Goal: Information Seeking & Learning: Learn about a topic

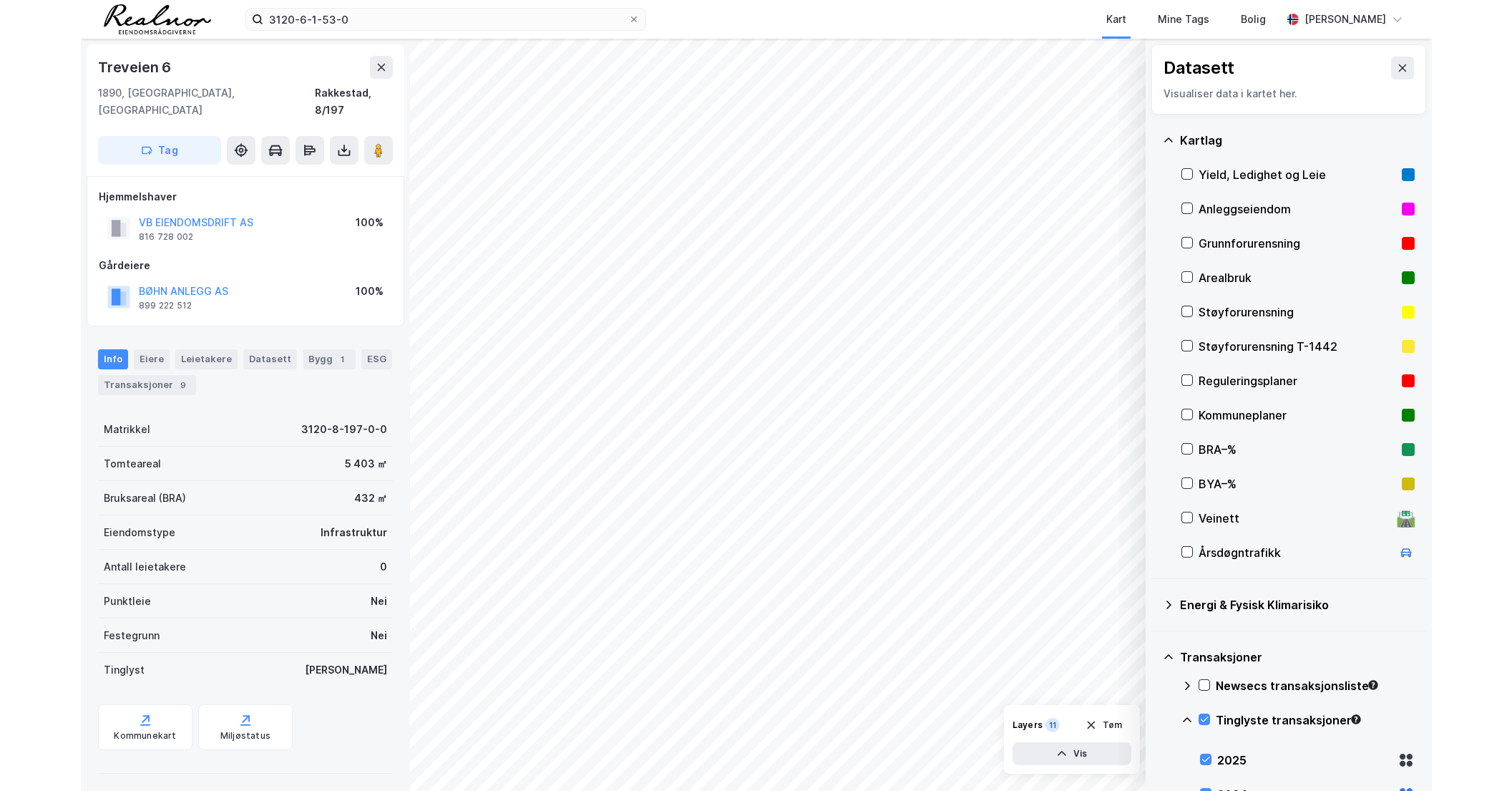
scroll to position [183, 0]
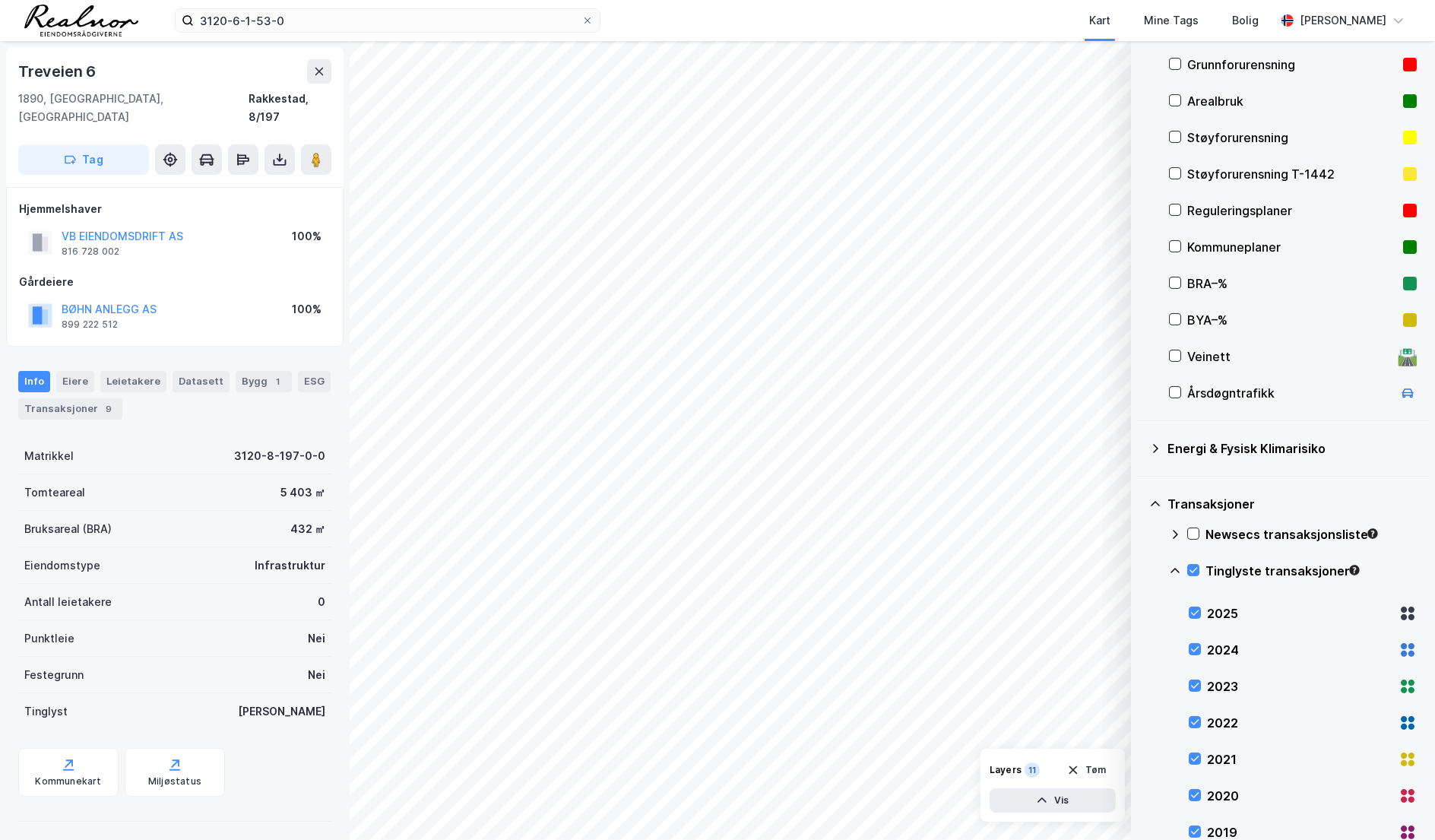
click at [21, 815] on div "Treveien 6 1890, [GEOGRAPHIC_DATA], [GEOGRAPHIC_DATA], 8/197 Tag Hjemmelshaver …" at bounding box center [175, 440] width 350 height 799
drag, startPoint x: 1143, startPoint y: 78, endPoint x: 1149, endPoint y: 72, distance: 8.5
click at [1143, 78] on div "Kartlag Yield, Ledighet og Leie Anleggseiendom Grunnforurensning Arealbruk Støy…" at bounding box center [1283, 174] width 292 height 493
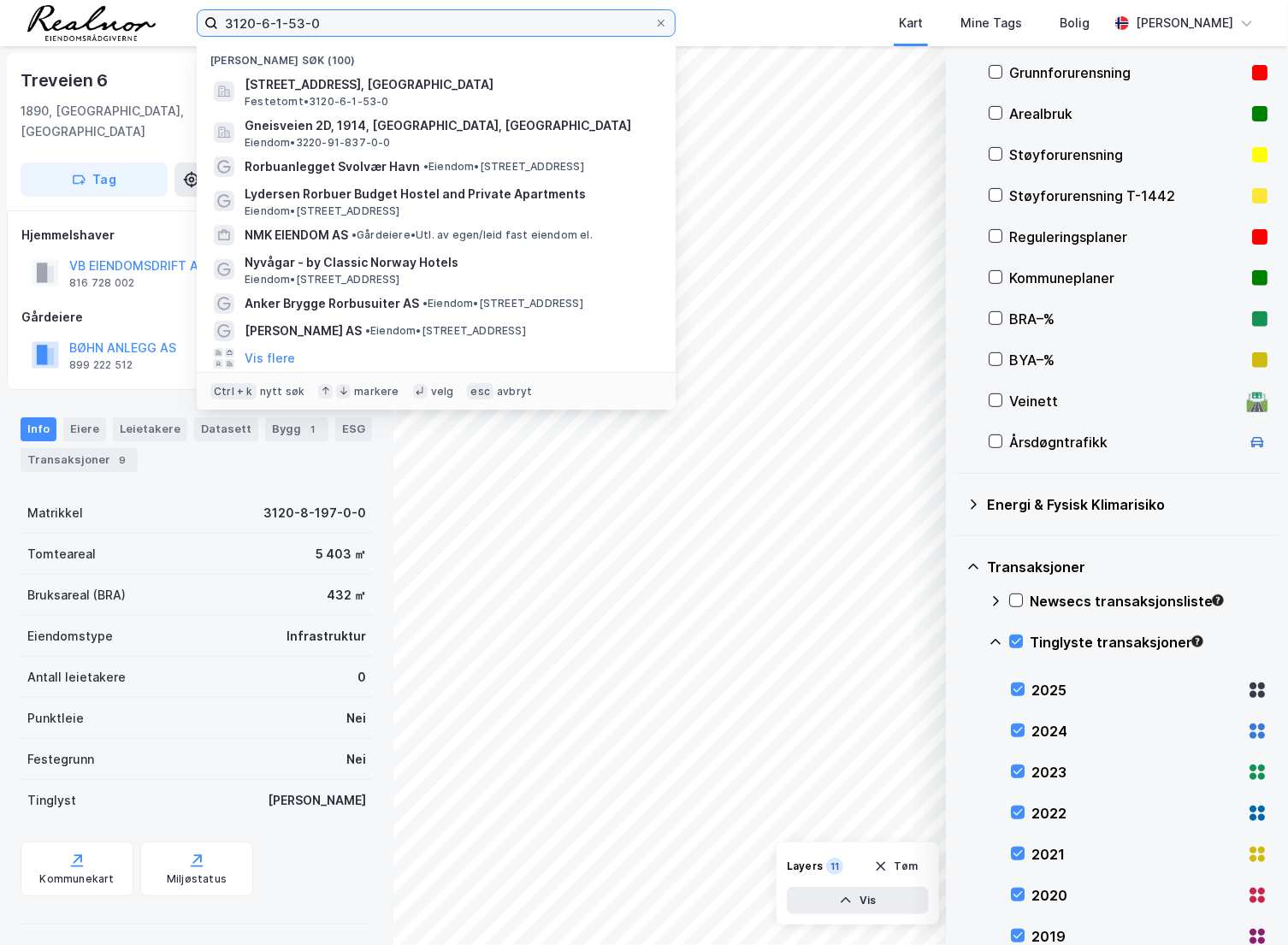
drag, startPoint x: 382, startPoint y: 28, endPoint x: 93, endPoint y: 28, distance: 289.0
click at [93, 28] on div "3120-6-1-53-0 Nylige søk (100) Mysenveien 19, 1890, [GEOGRAPHIC_DATA], RAKKESTA…" at bounding box center [644, 22] width 1288 height 46
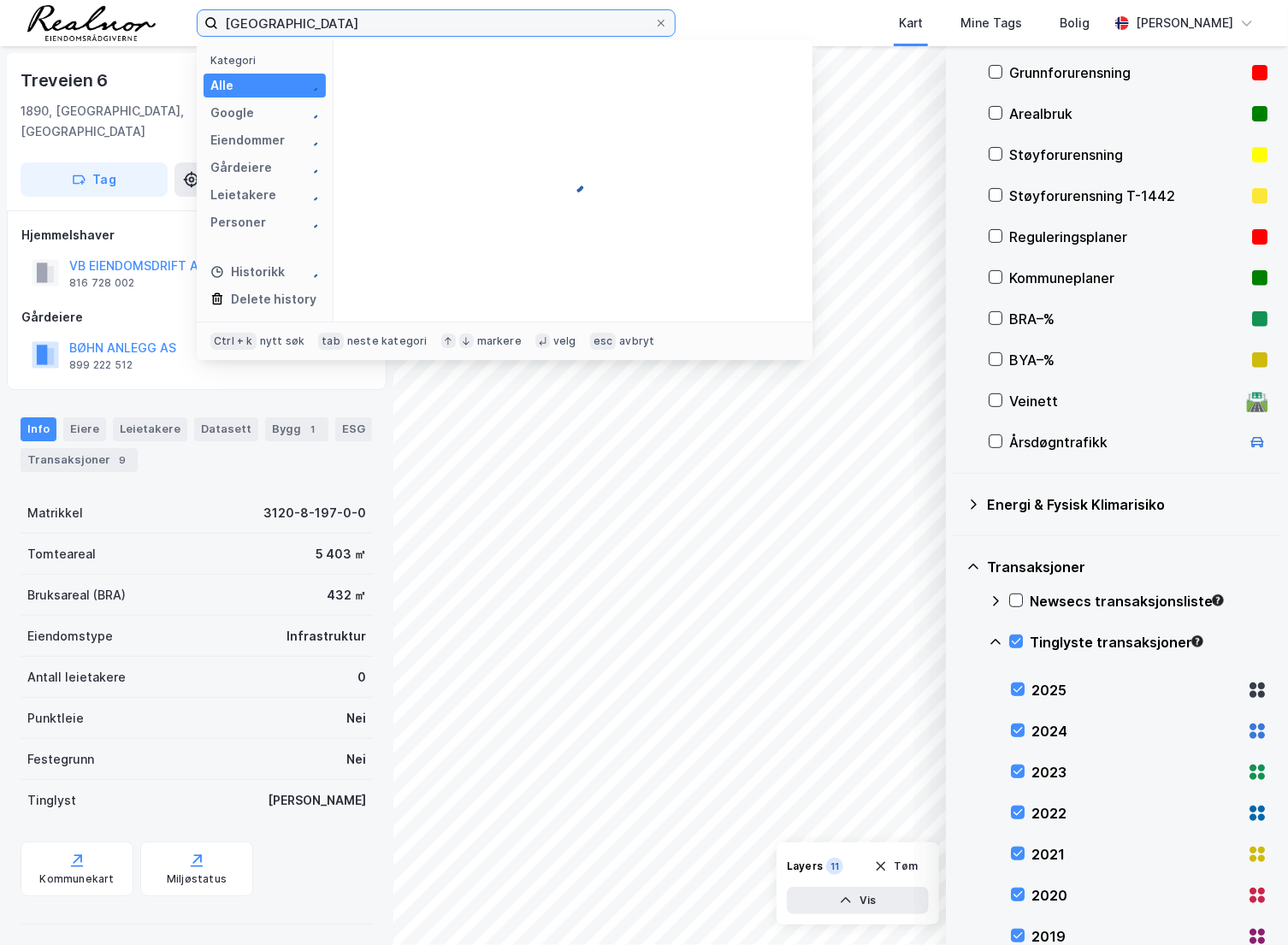
type input "allstad selbu kommune"
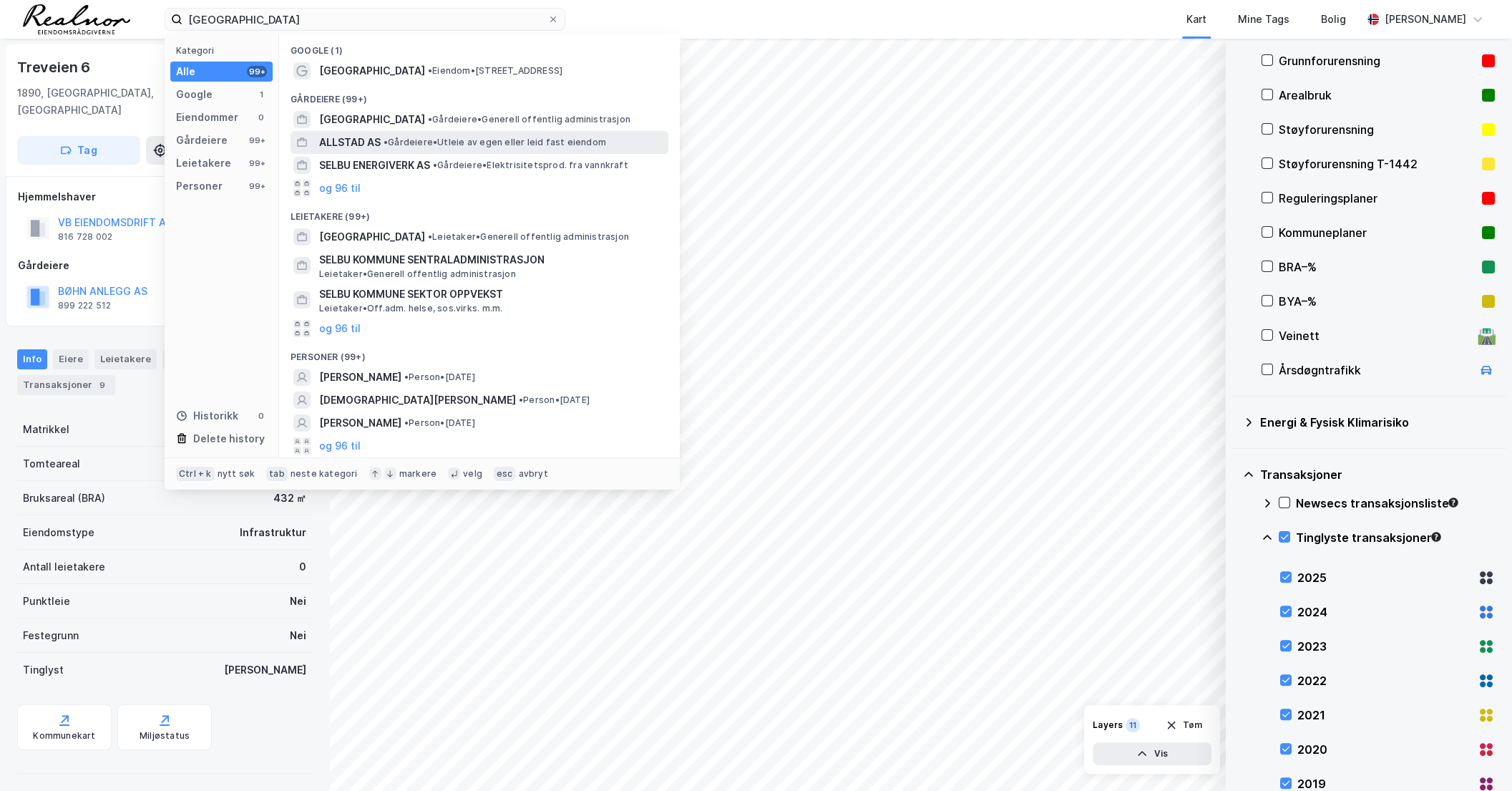
click at [436, 141] on span "• Gårdeiere • Utleie av egen eller leid fast eiendom" at bounding box center [495, 142] width 223 height 12
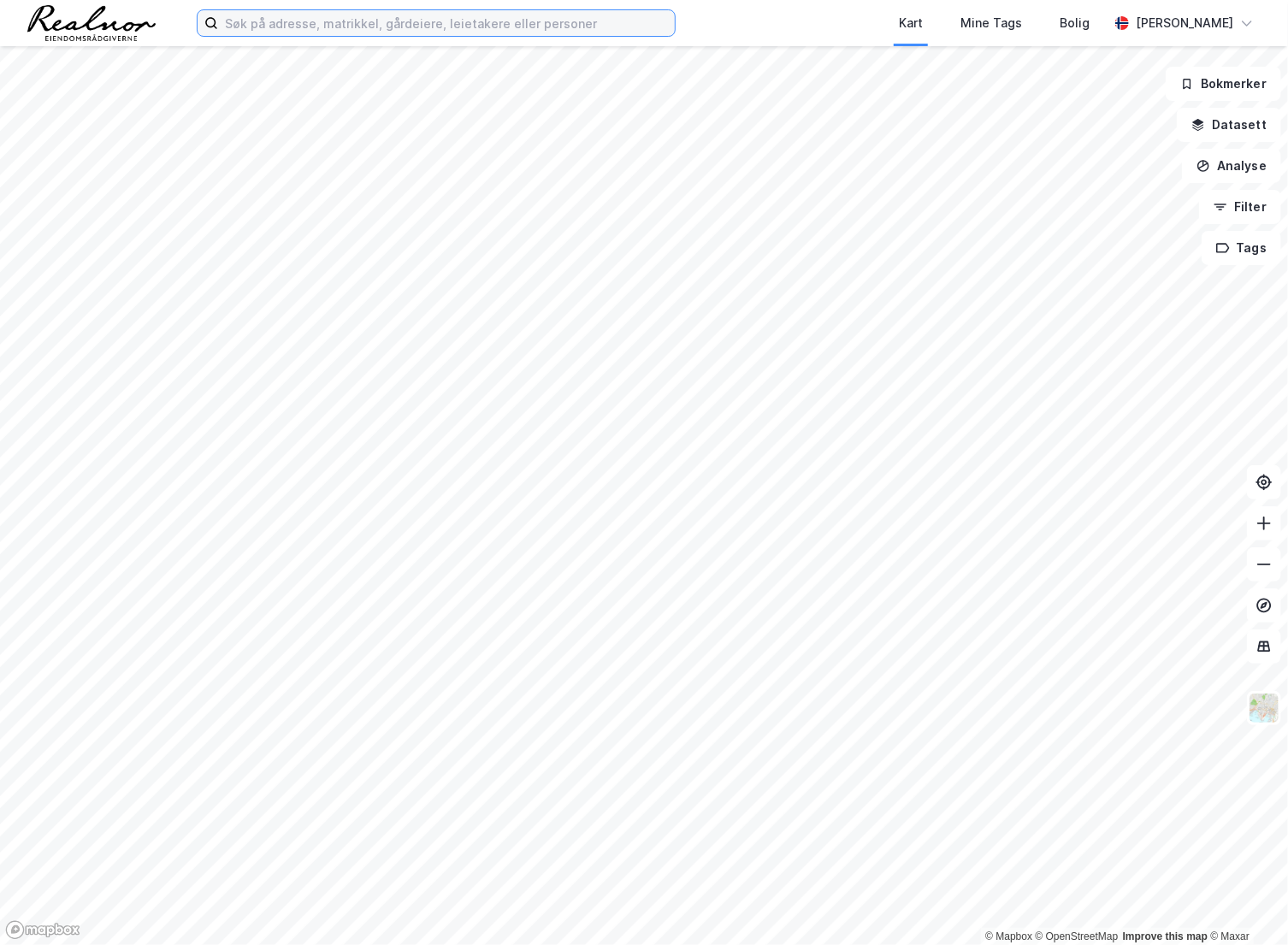
click at [462, 28] on input at bounding box center [446, 22] width 457 height 25
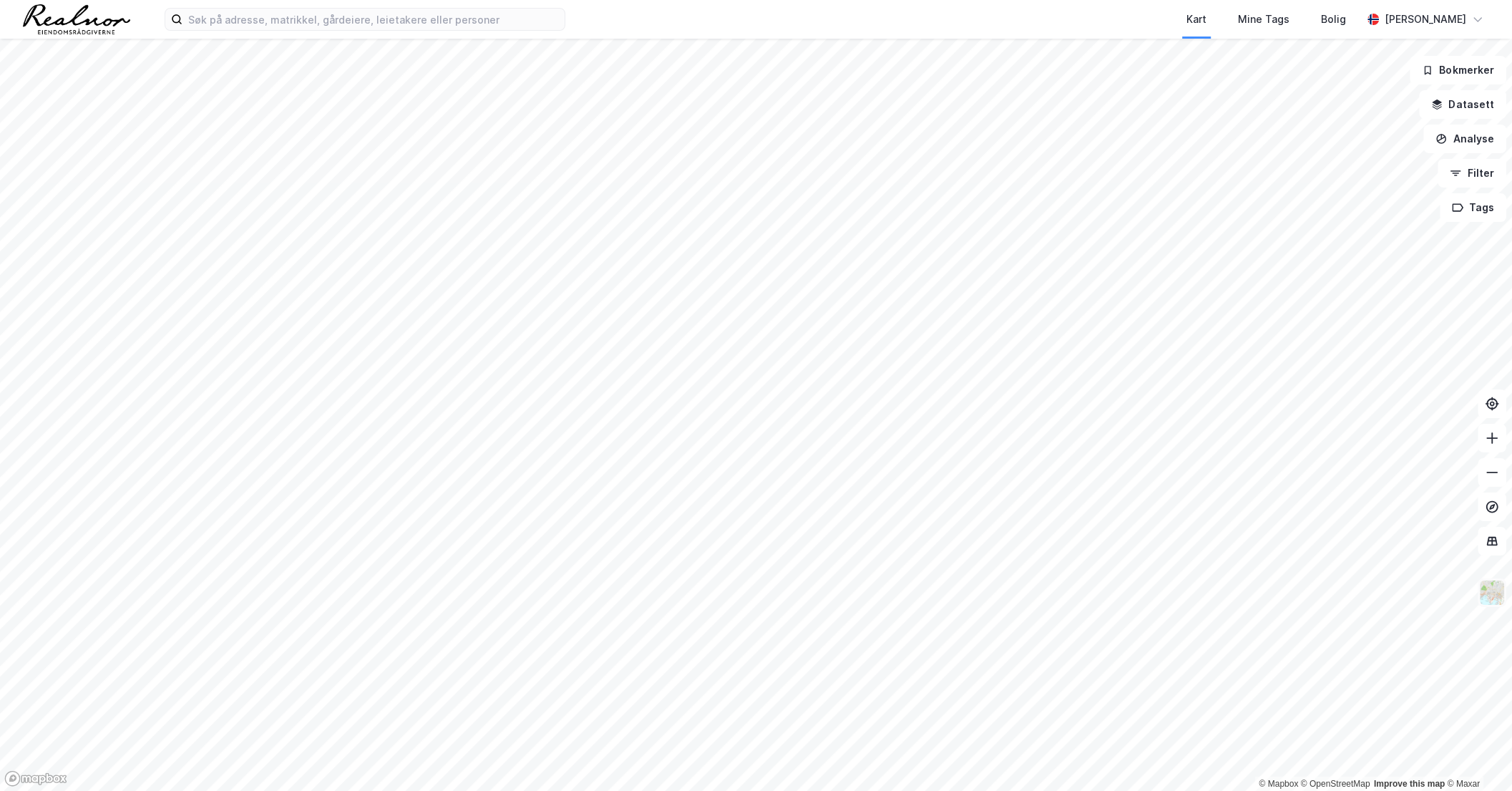
click at [1494, 599] on img at bounding box center [1492, 592] width 27 height 27
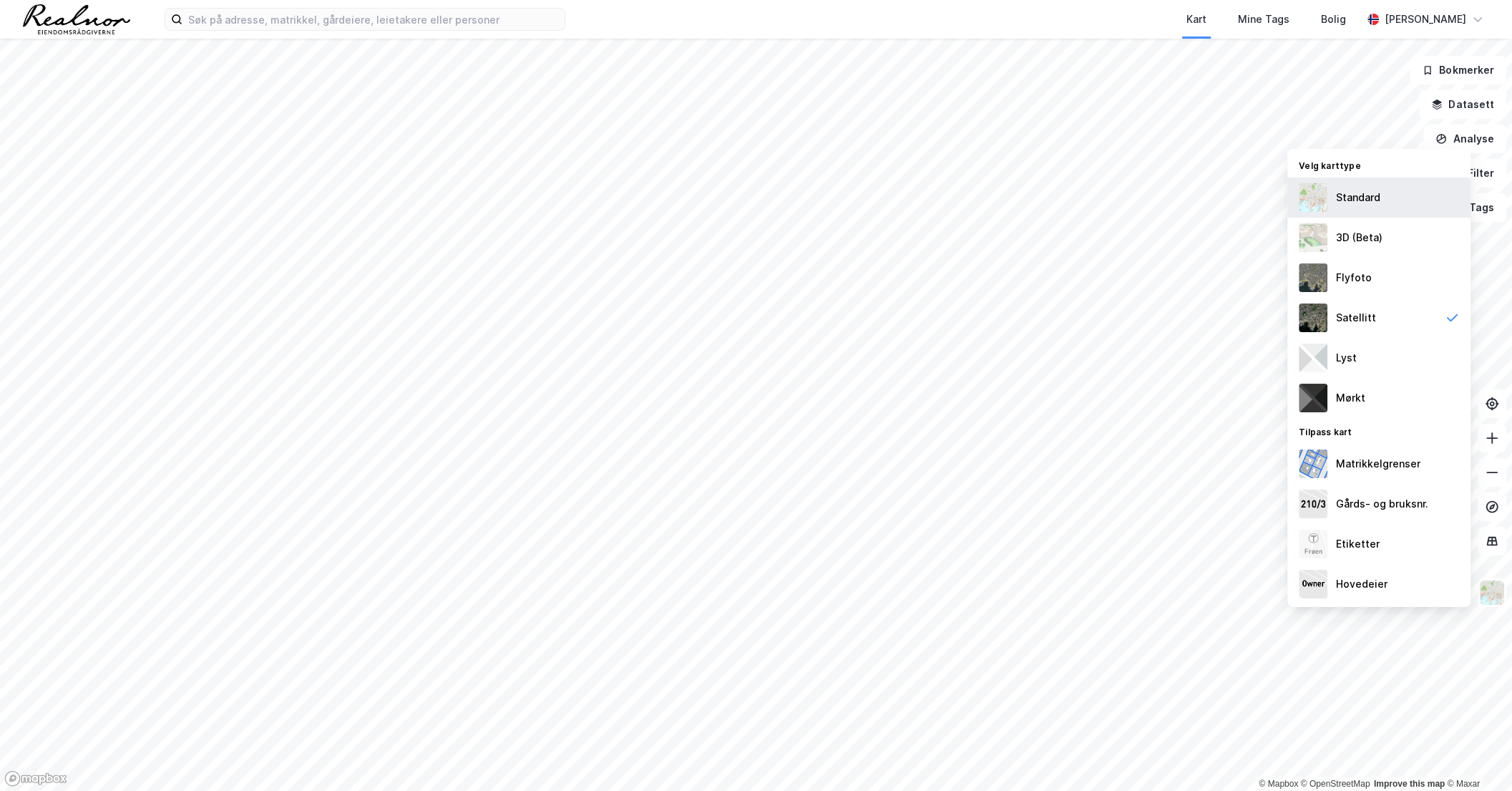
click at [1377, 202] on div "Standard" at bounding box center [1358, 198] width 45 height 17
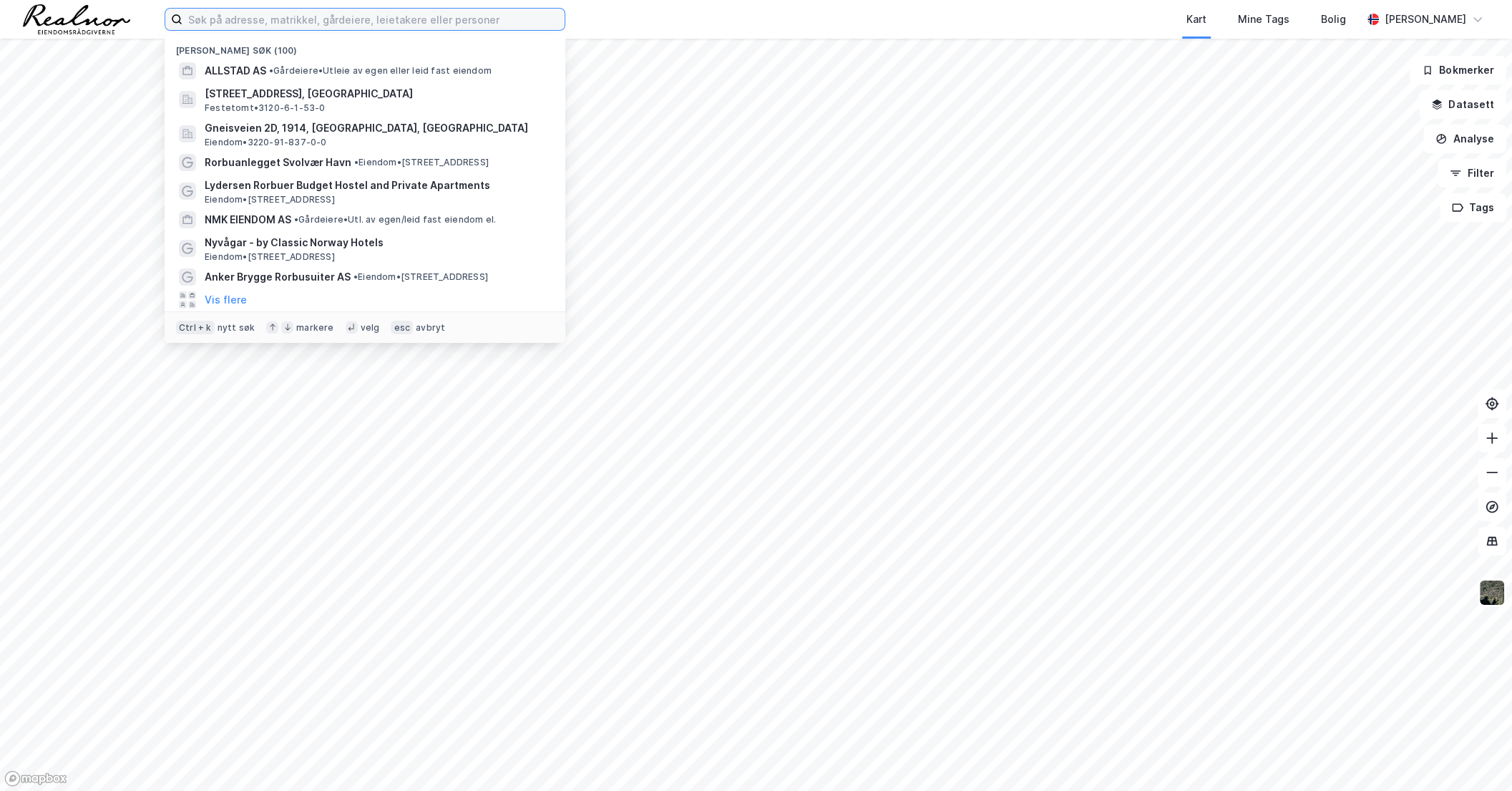
click at [351, 22] on input at bounding box center [373, 19] width 382 height 21
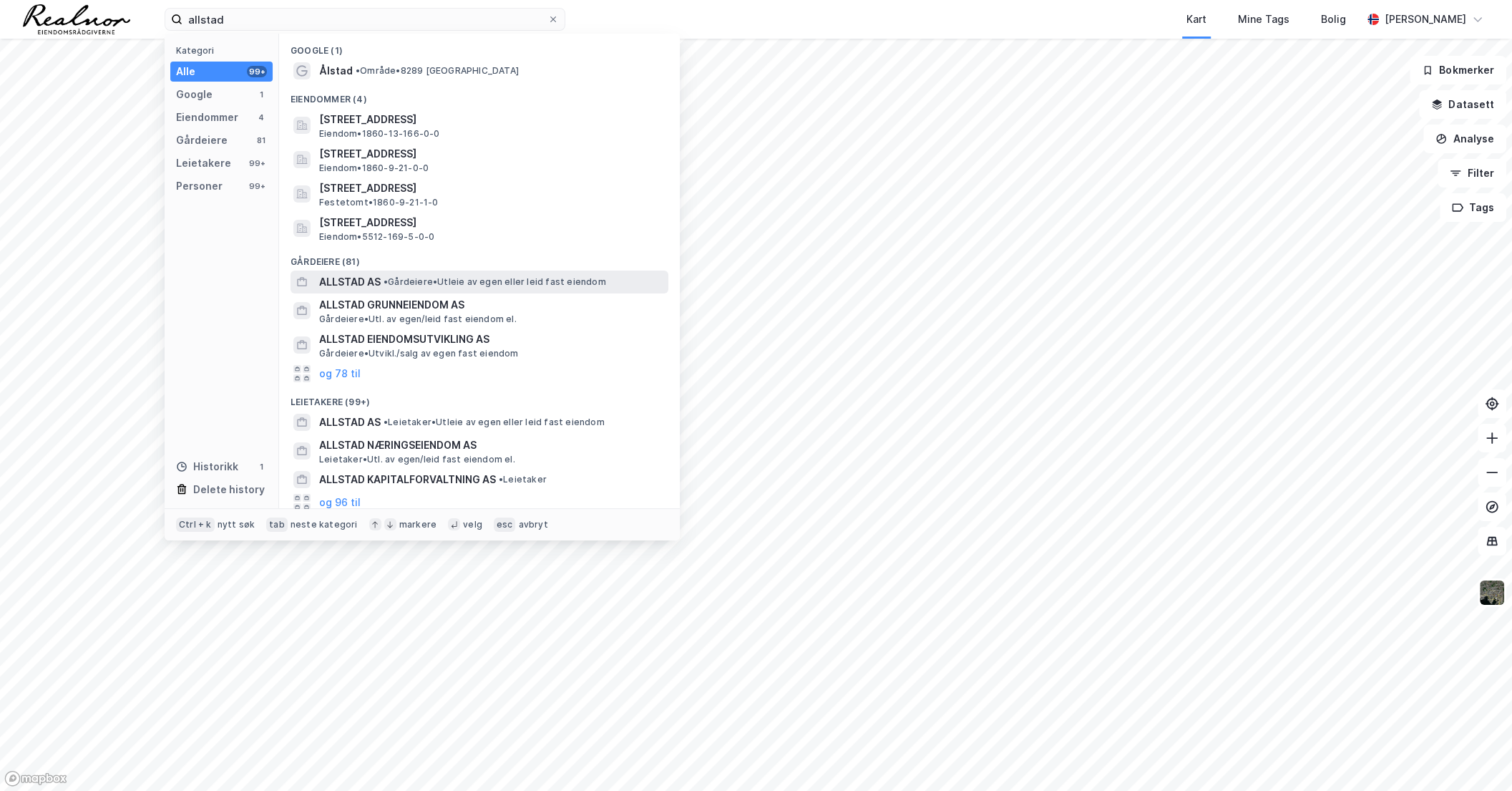
click at [426, 282] on span "• Gårdeiere • Utleie av egen eller leid fast eiendom" at bounding box center [495, 282] width 223 height 12
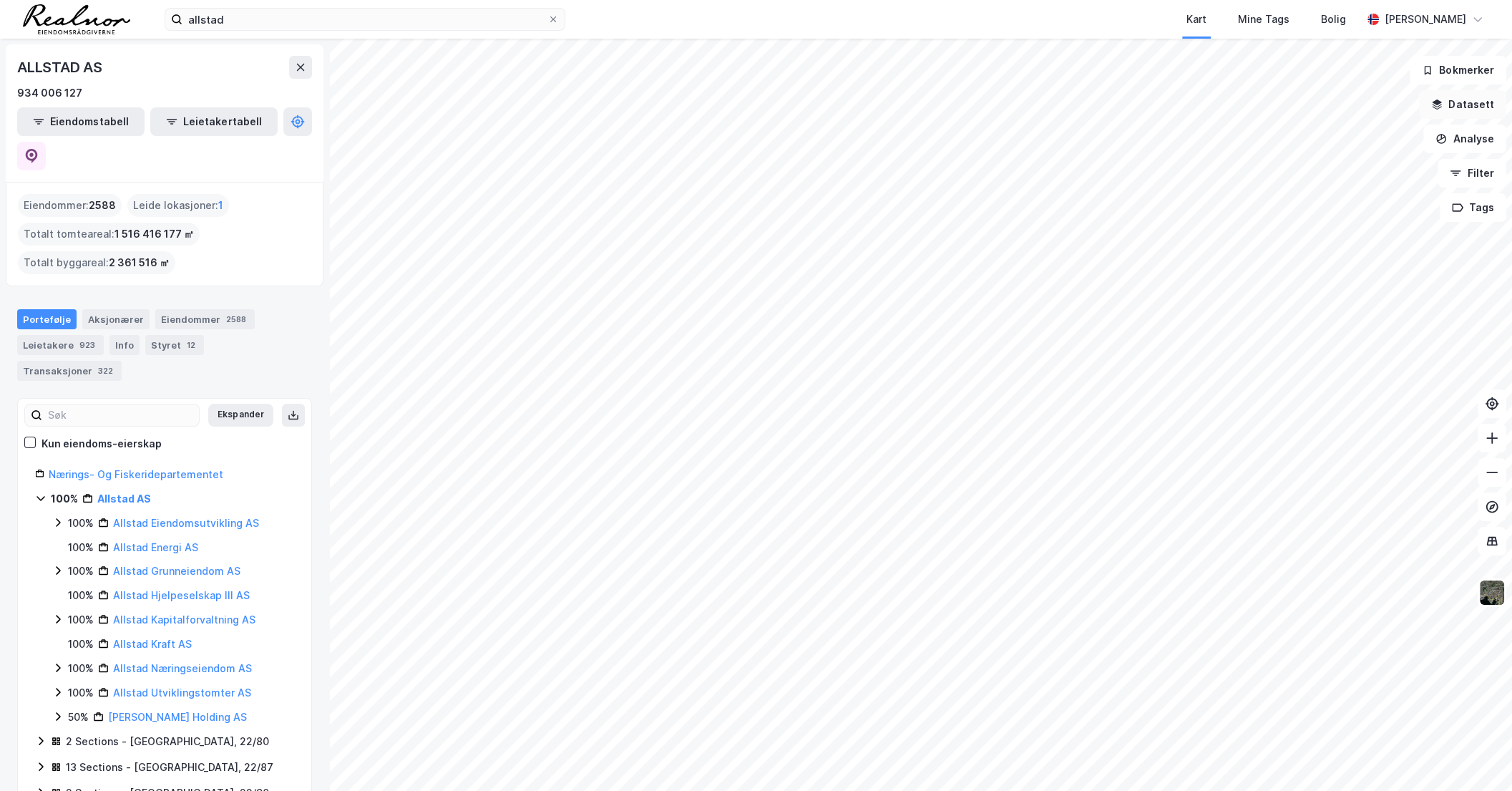
click at [1486, 102] on button "Datasett" at bounding box center [1463, 104] width 87 height 28
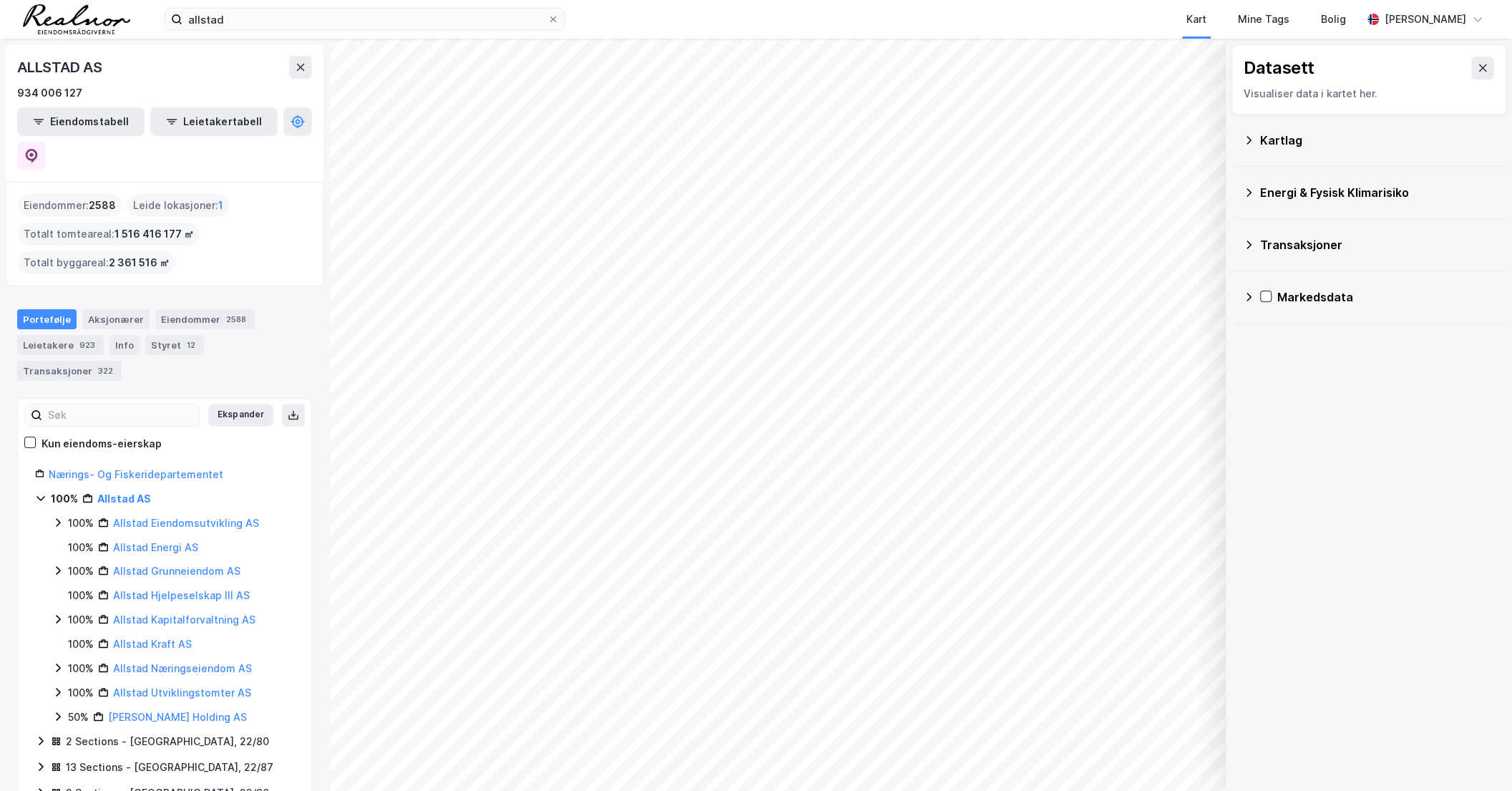
click at [1311, 140] on div "Kartlag" at bounding box center [1377, 140] width 235 height 17
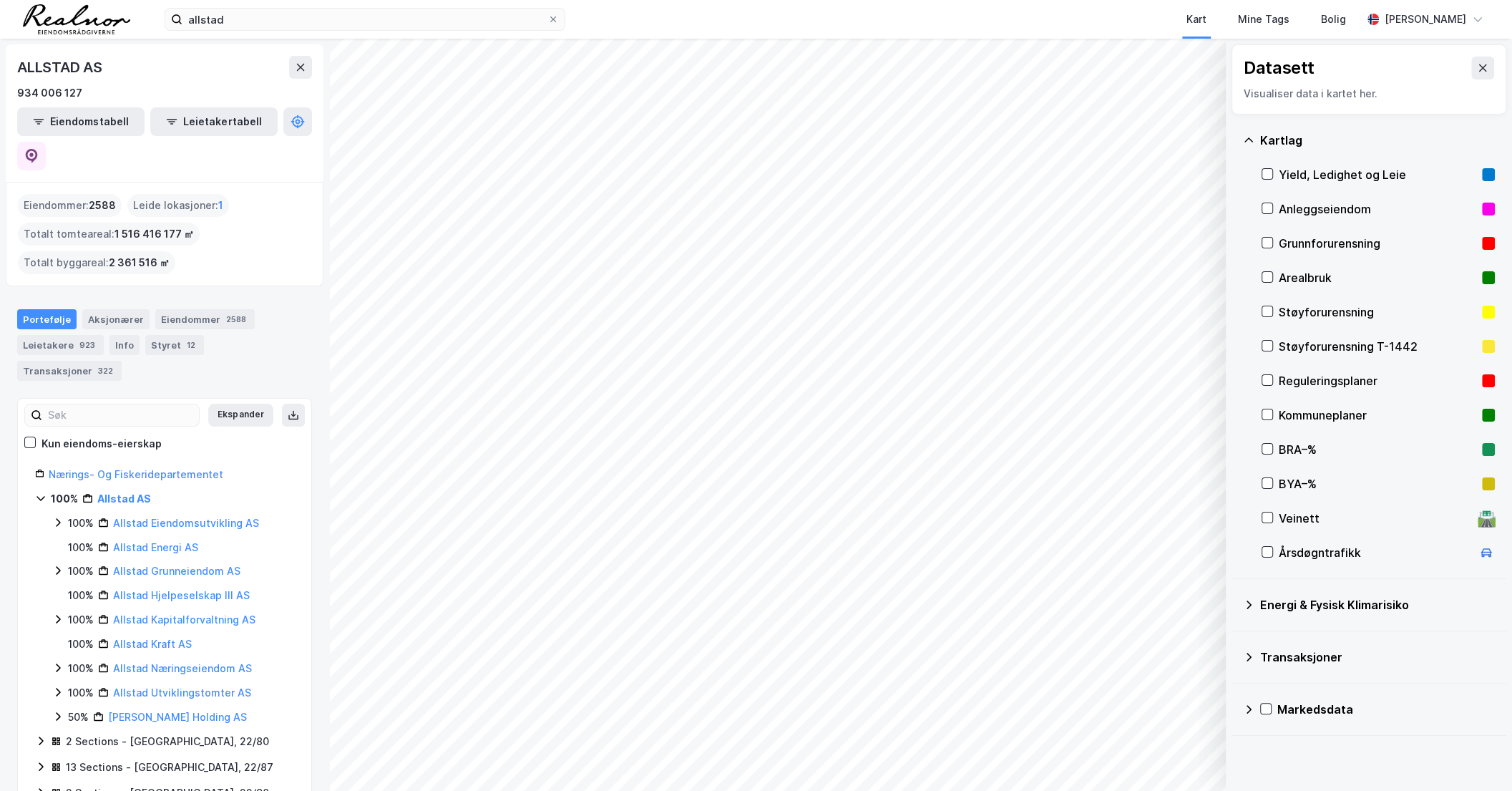
click at [1323, 377] on div "Reguleringsplaner" at bounding box center [1378, 381] width 198 height 17
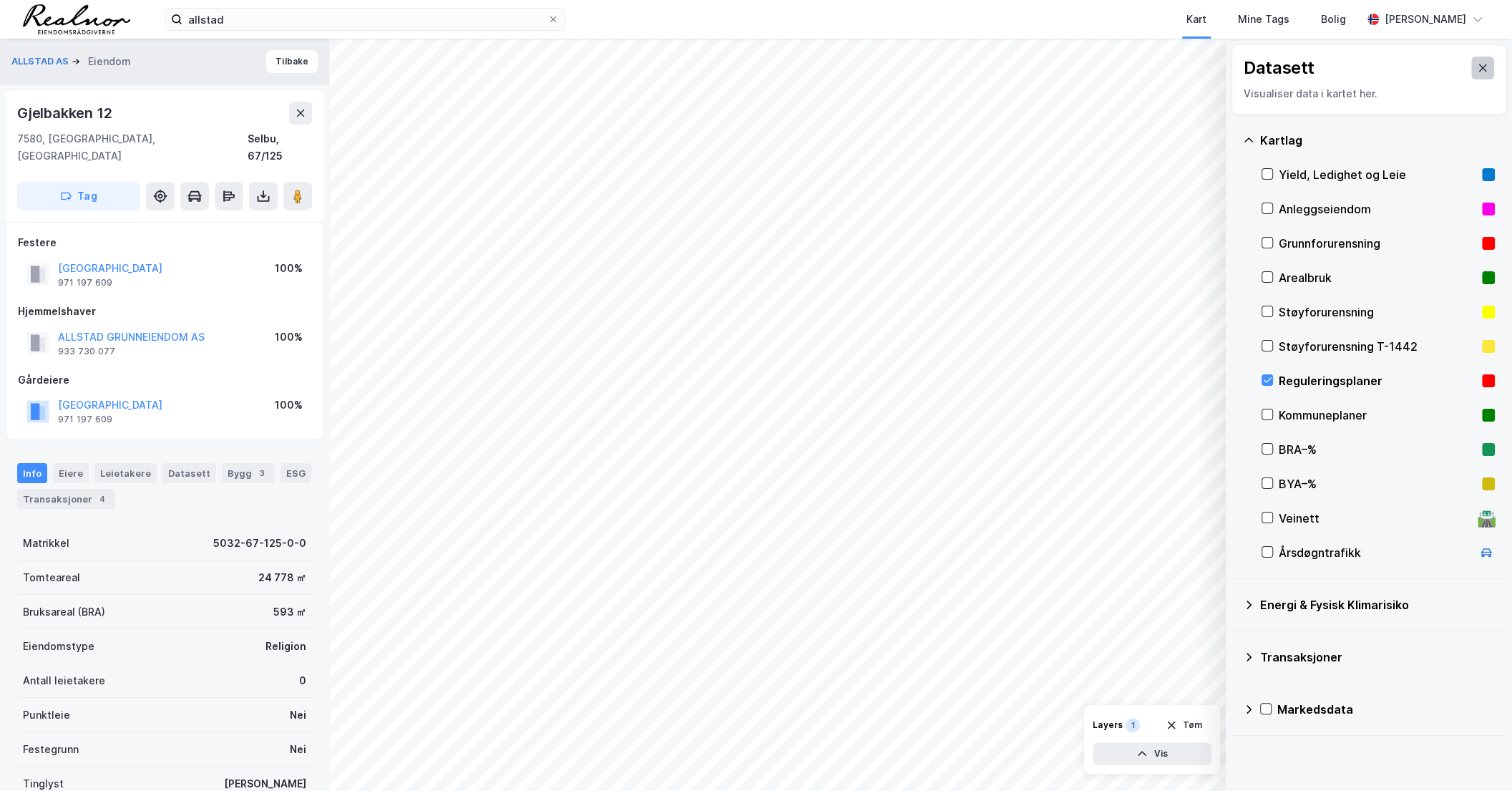
click at [1477, 71] on icon at bounding box center [1483, 67] width 12 height 12
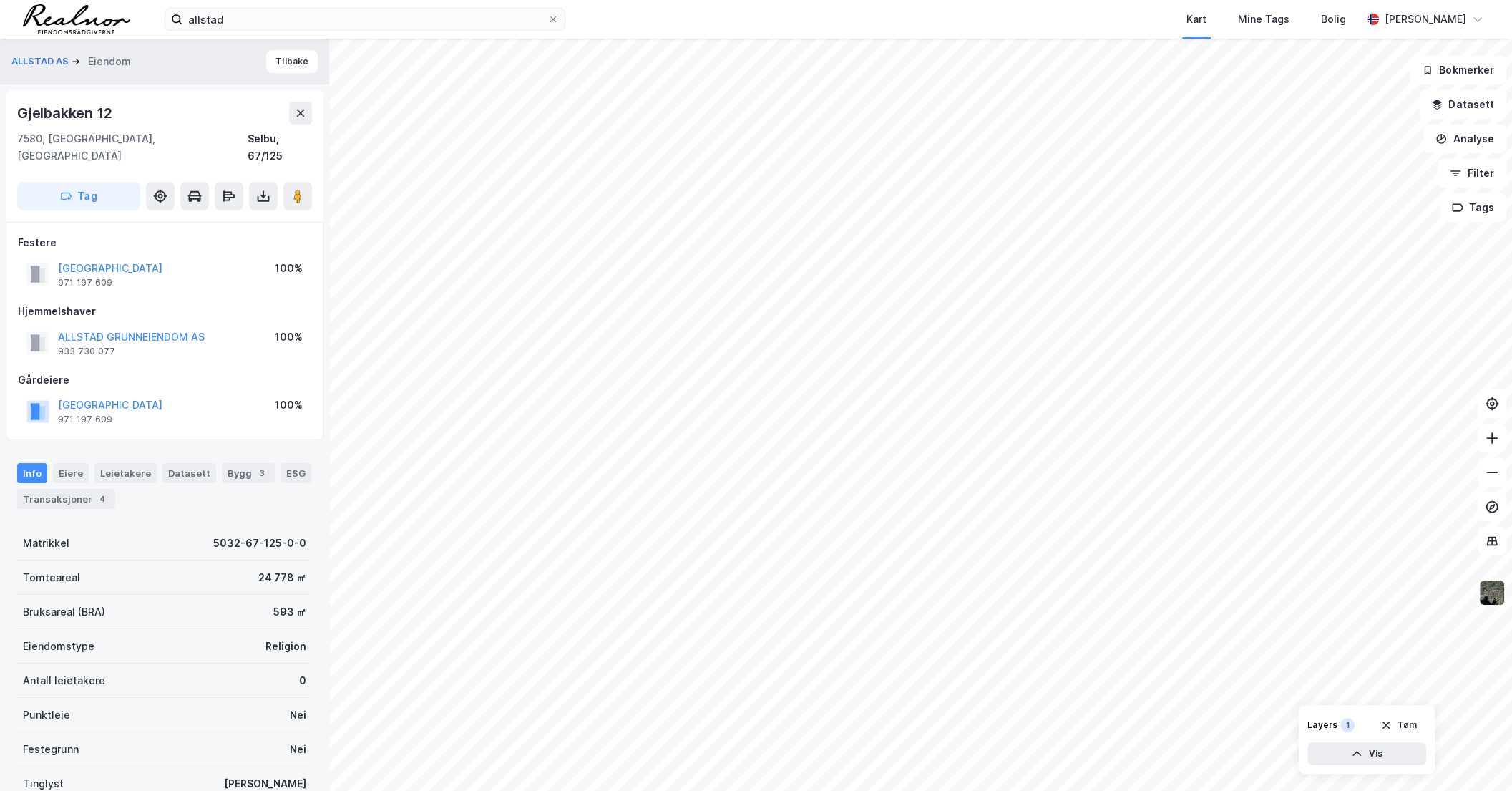
click at [1496, 585] on img at bounding box center [1492, 592] width 27 height 27
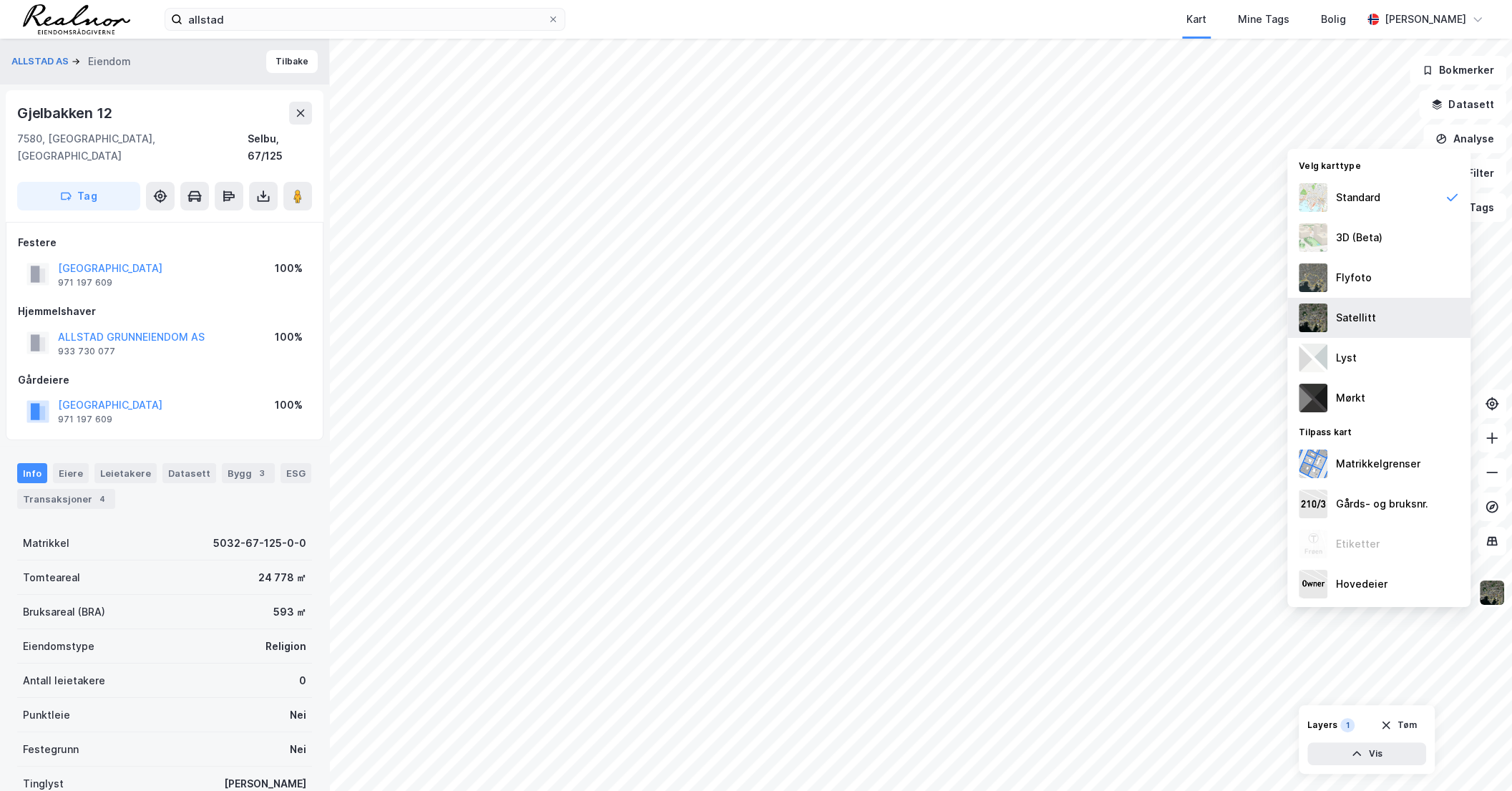
click at [1373, 310] on div "Satellitt" at bounding box center [1379, 317] width 184 height 40
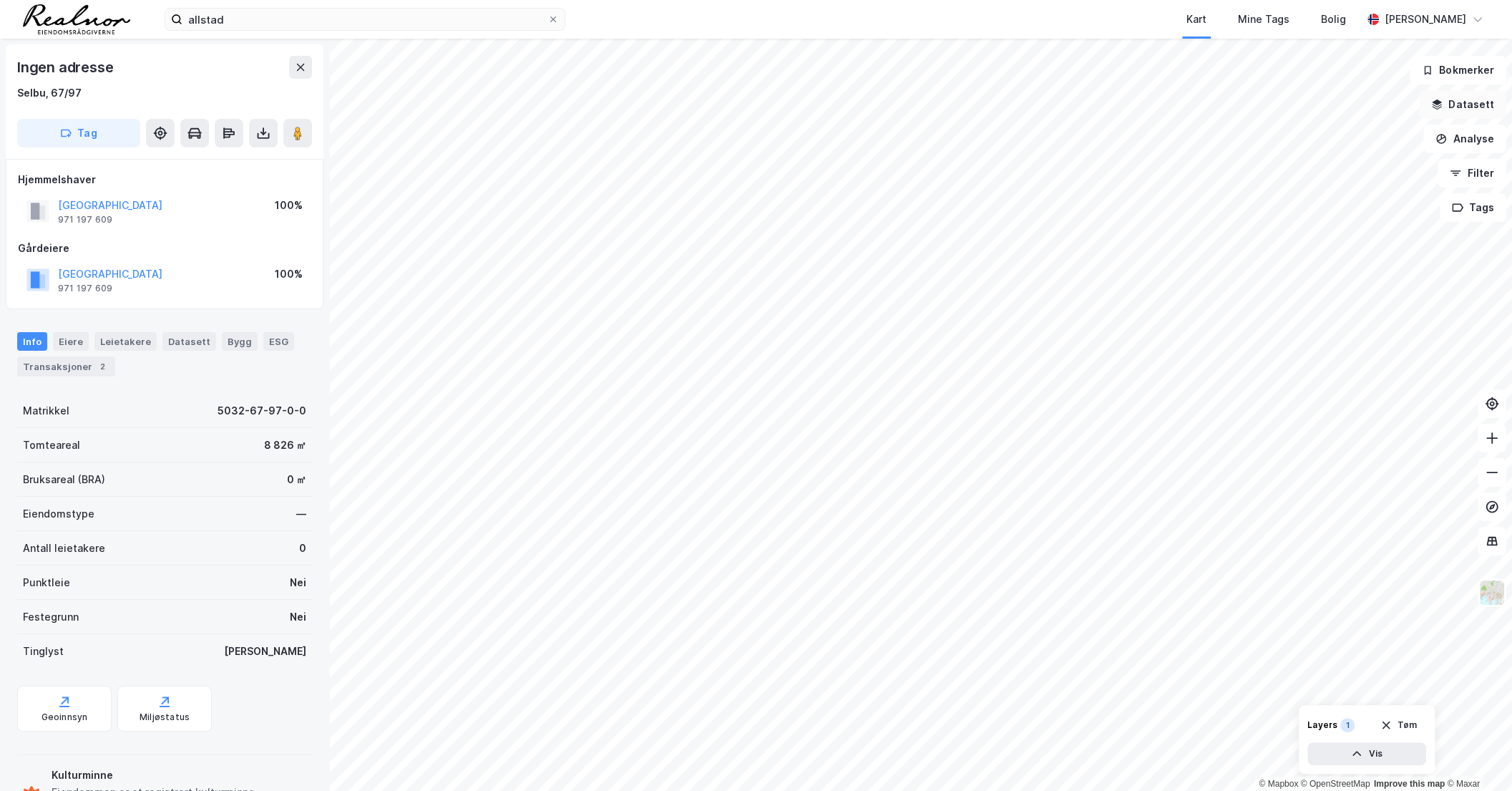
click at [1471, 103] on button "Datasett" at bounding box center [1463, 104] width 87 height 28
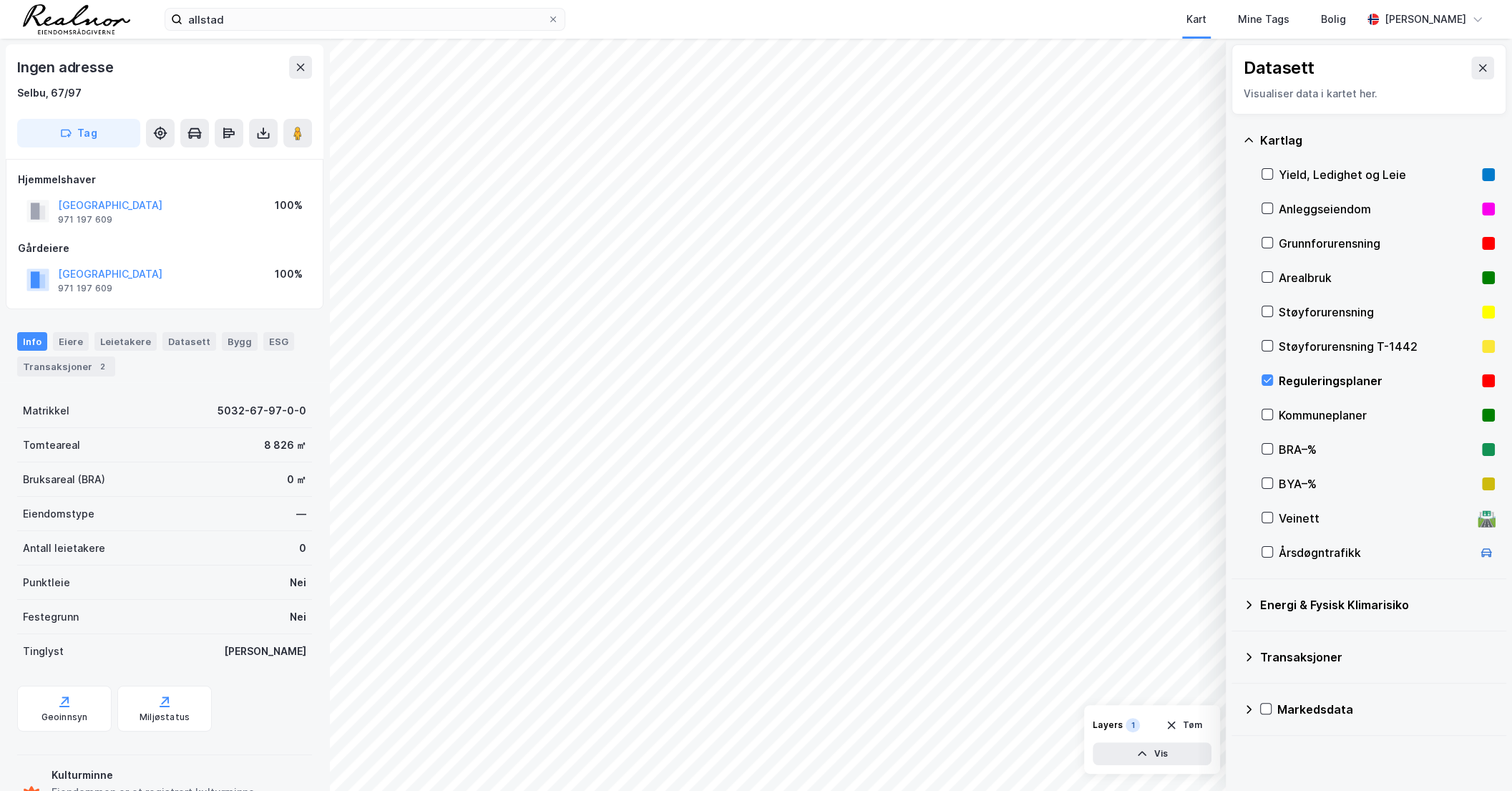
click at [1296, 380] on div "Reguleringsplaner" at bounding box center [1378, 381] width 198 height 17
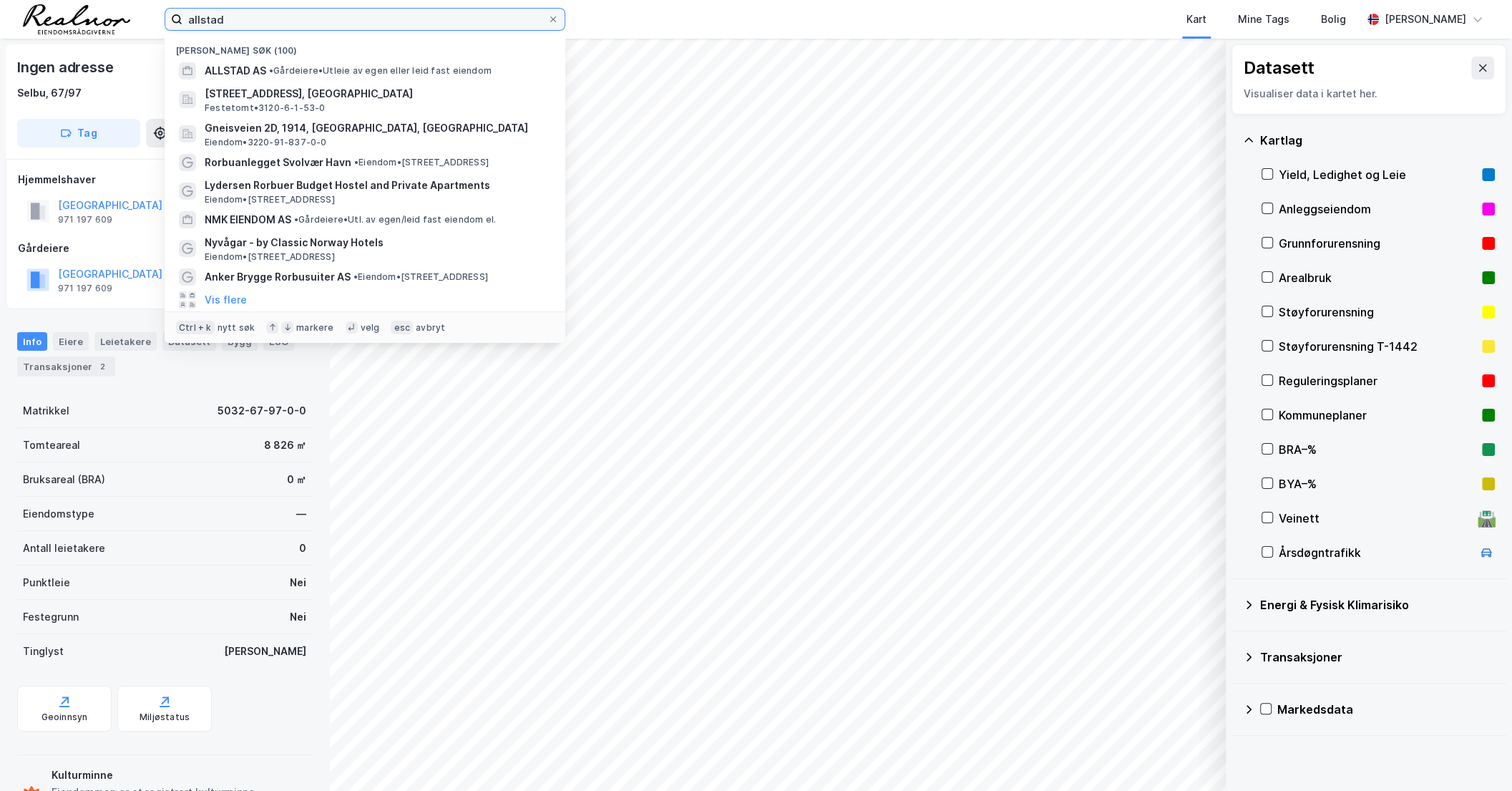
click at [246, 13] on input "allstad" at bounding box center [365, 19] width 365 height 21
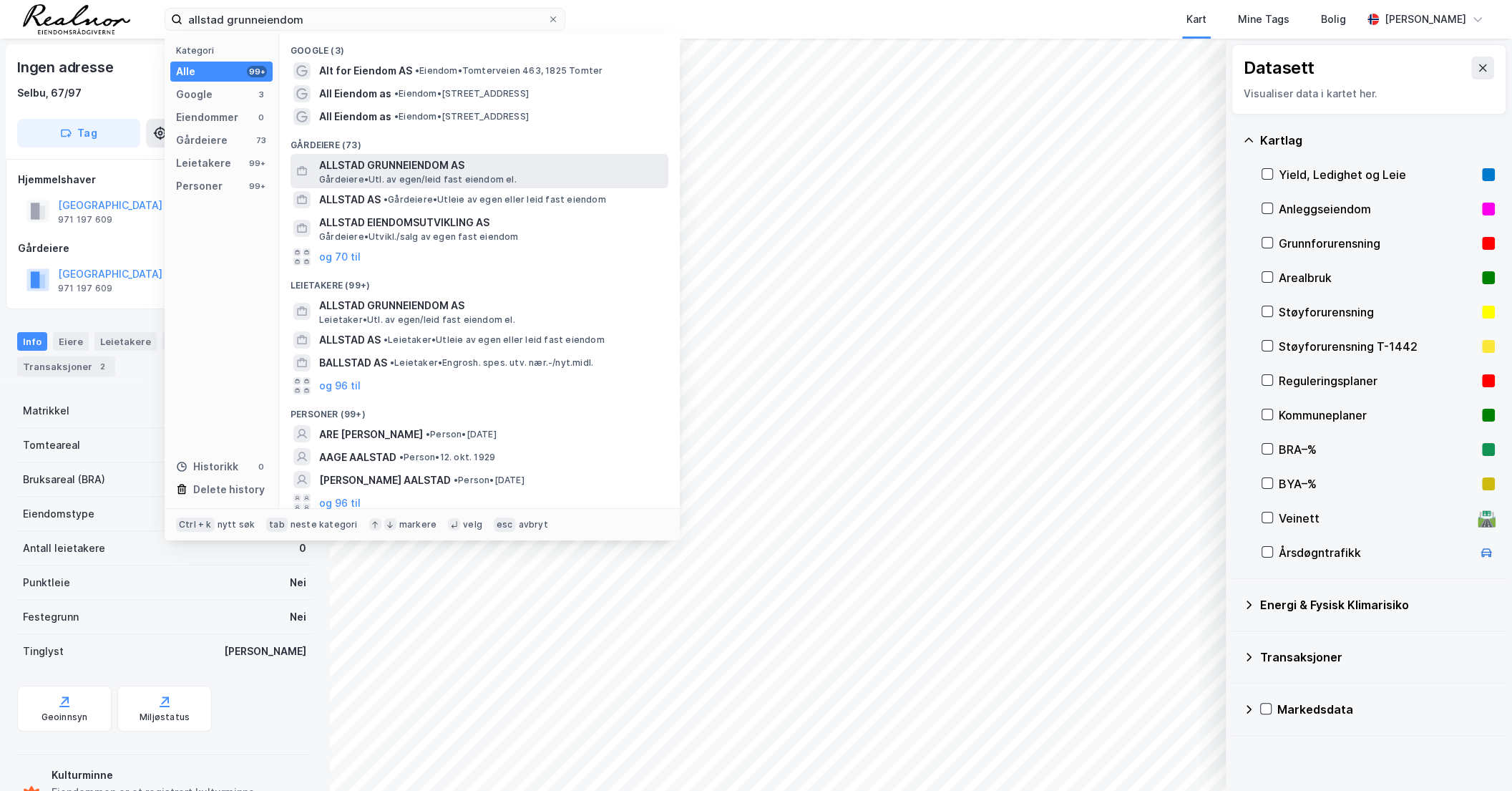
click at [401, 161] on span "ALLSTAD GRUNNEIENDOM AS" at bounding box center [491, 166] width 344 height 17
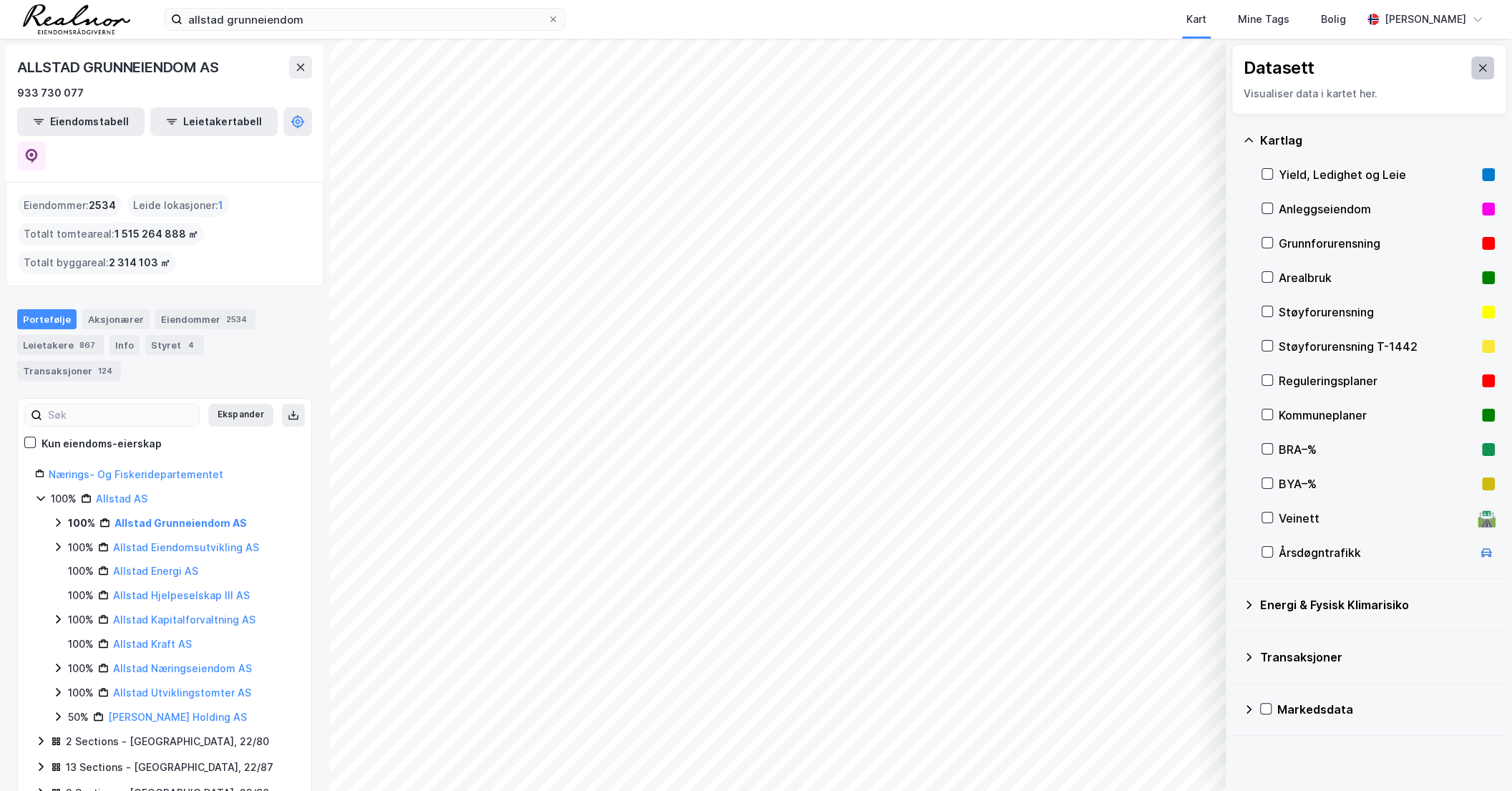
click at [1471, 68] on button at bounding box center [1482, 67] width 23 height 23
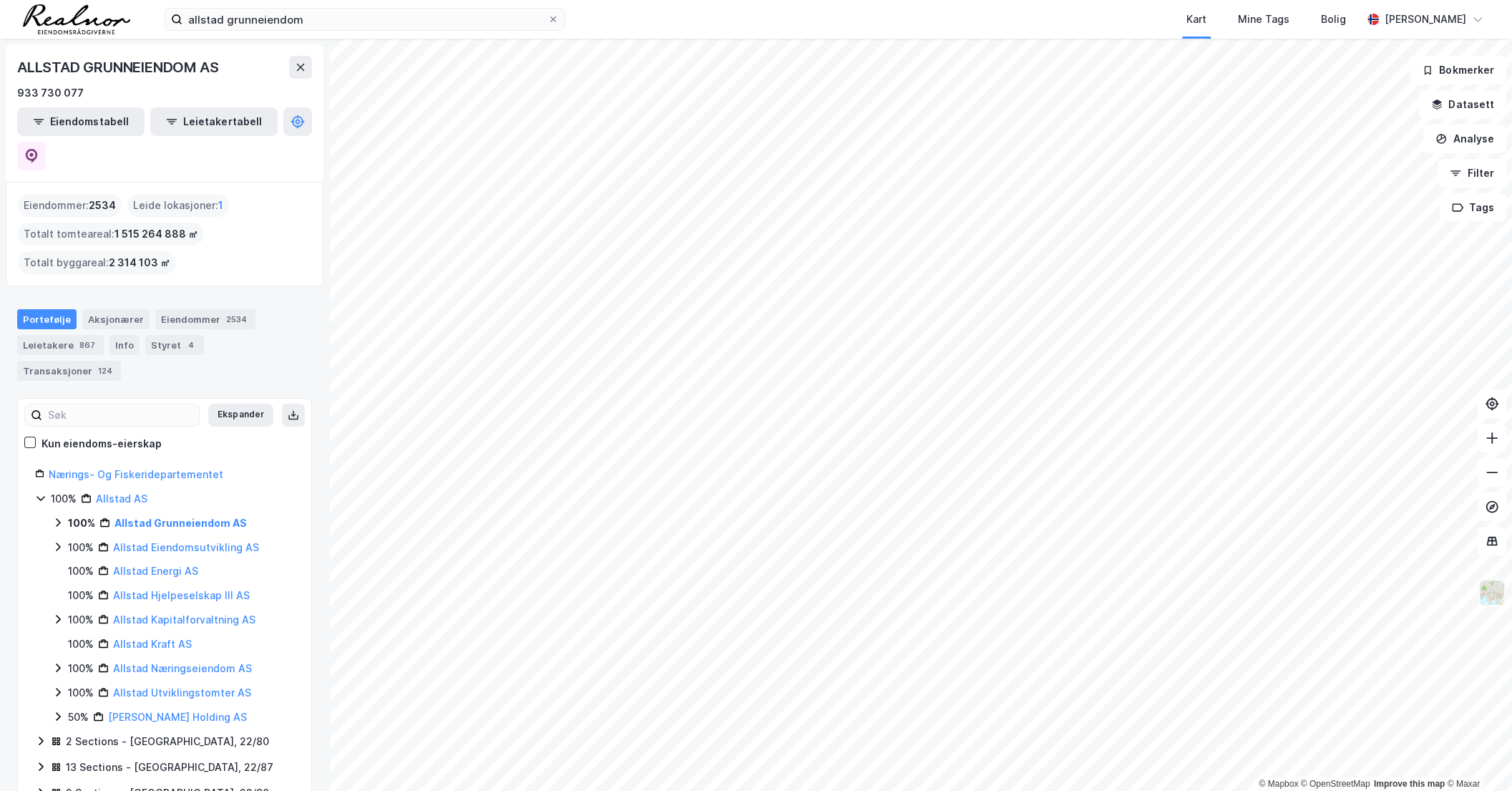
click at [1491, 605] on img at bounding box center [1492, 592] width 27 height 27
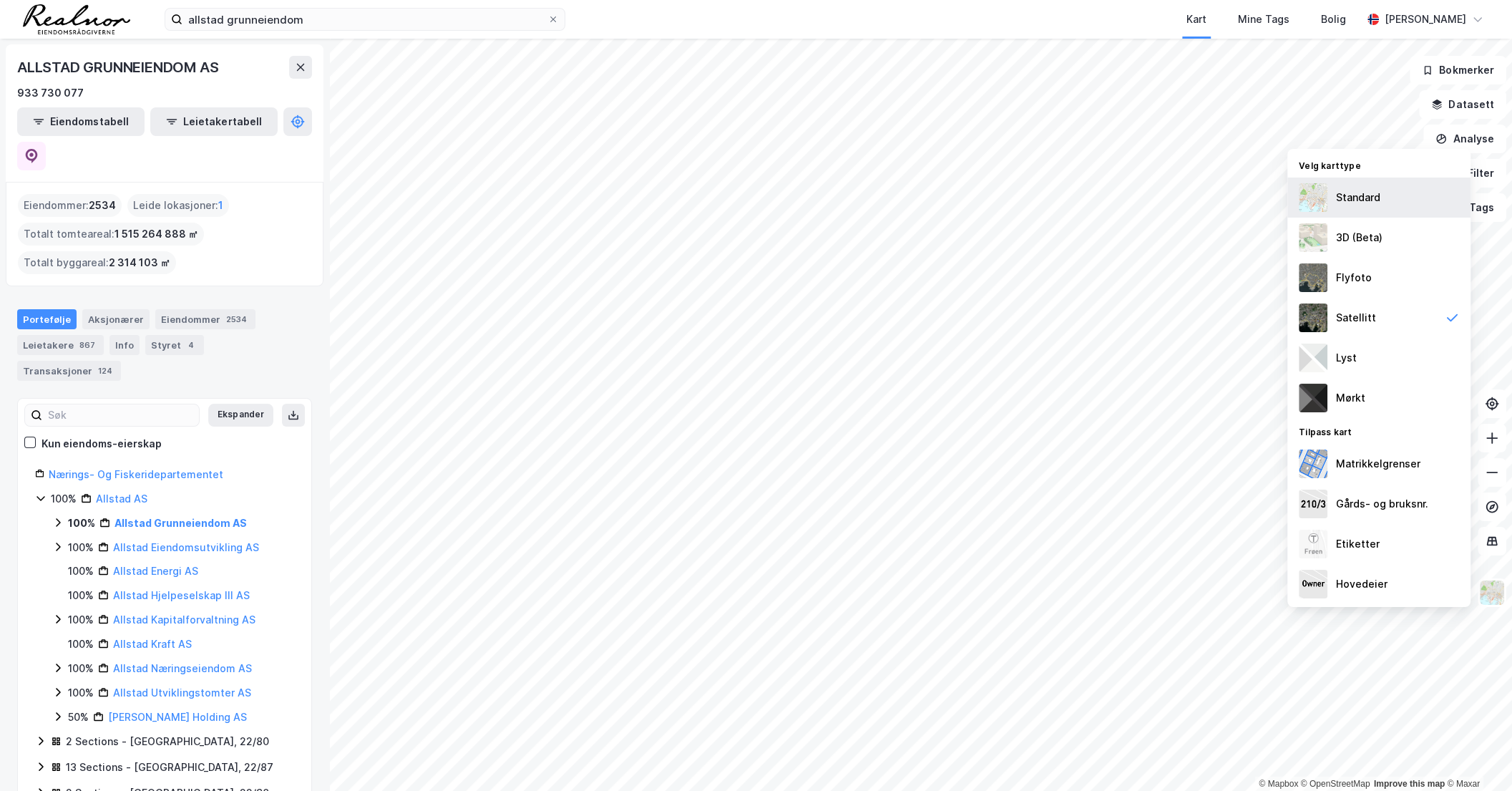
click at [1405, 208] on div "Standard" at bounding box center [1379, 197] width 184 height 40
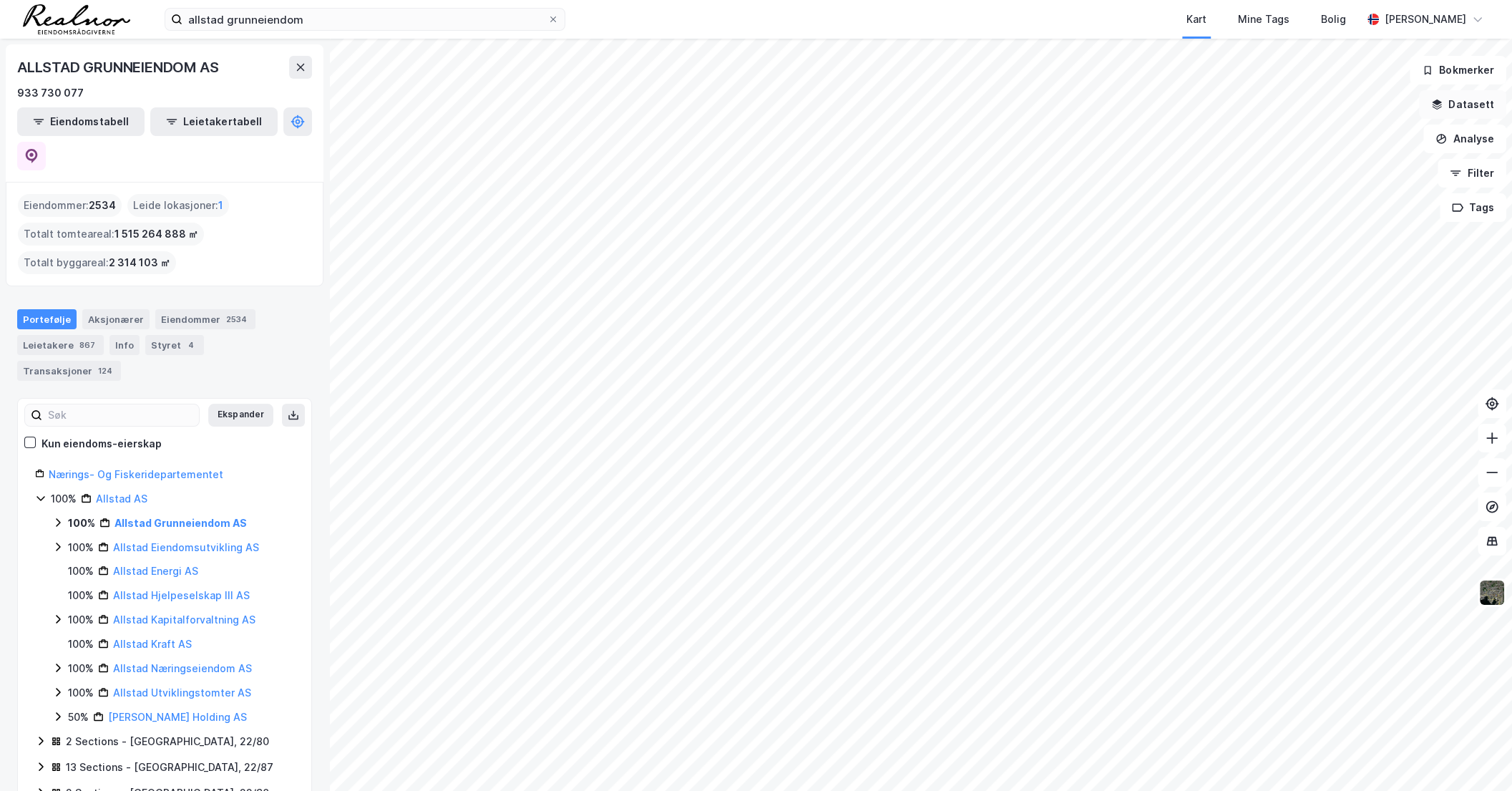
click at [1481, 100] on button "Datasett" at bounding box center [1463, 104] width 87 height 28
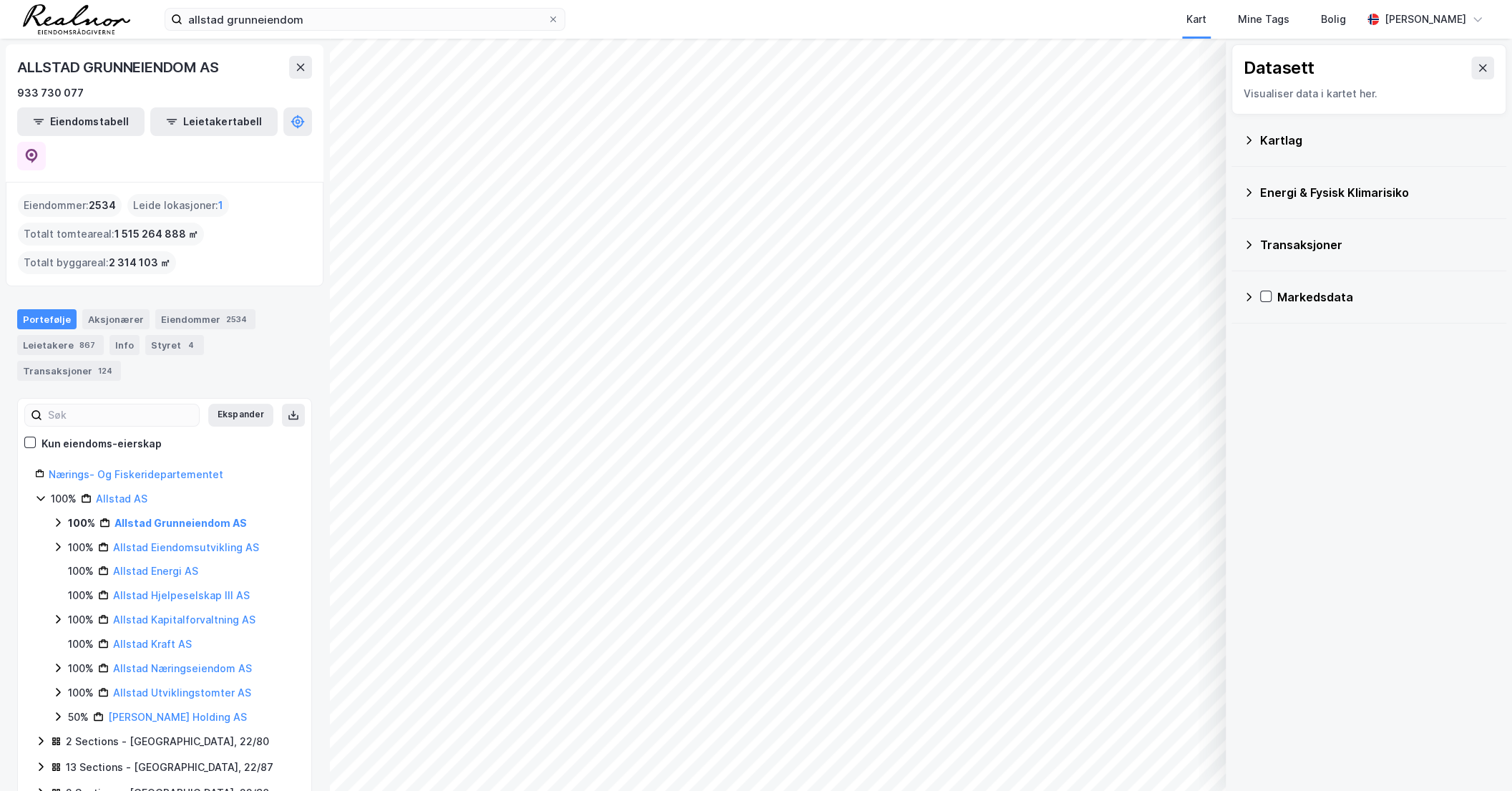
click at [1314, 140] on div "Kartlag" at bounding box center [1377, 140] width 235 height 17
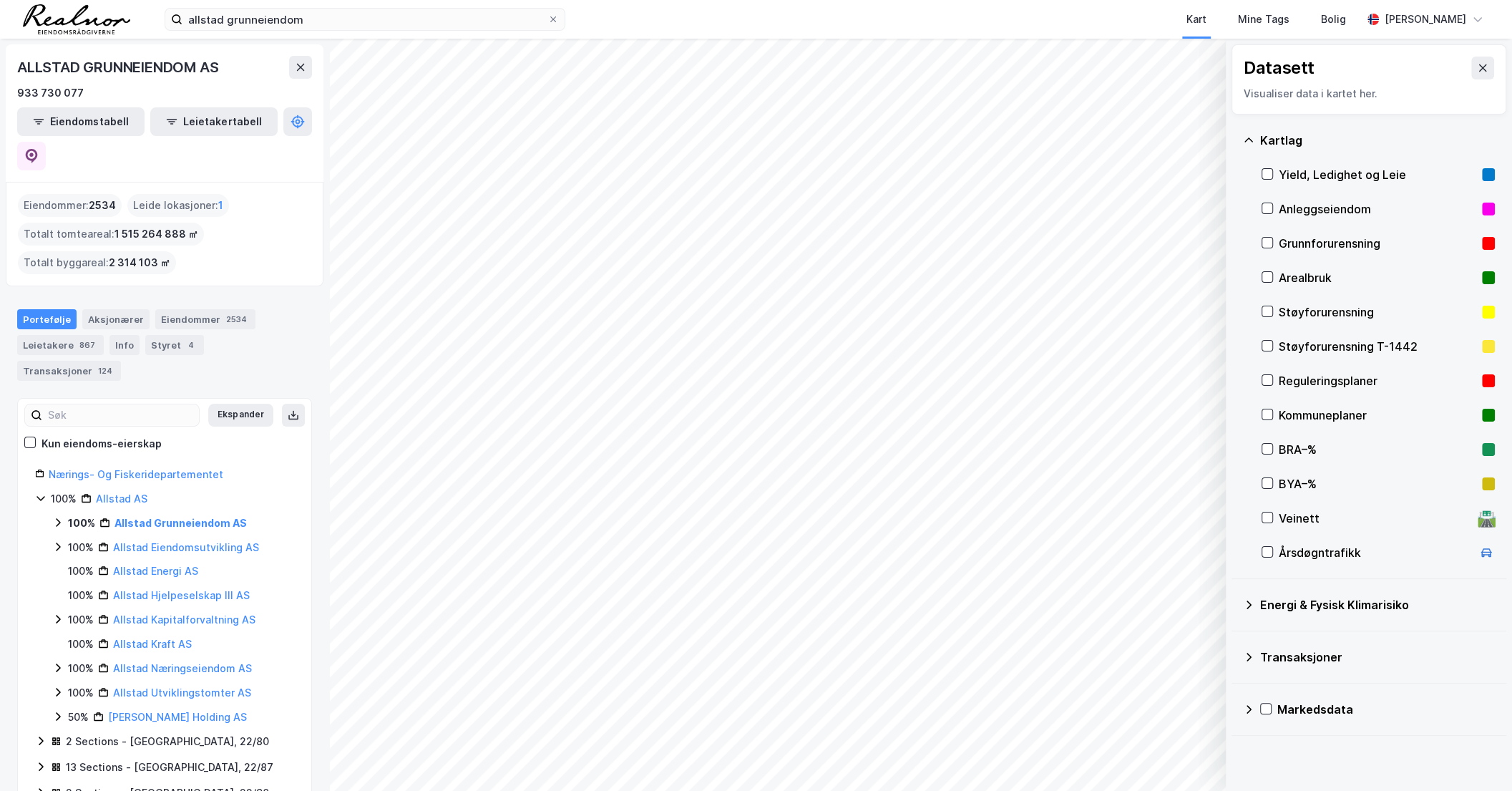
click at [1316, 275] on div "Arealbruk" at bounding box center [1378, 278] width 198 height 17
click at [1307, 372] on div "Reguleringsplaner" at bounding box center [1378, 381] width 198 height 17
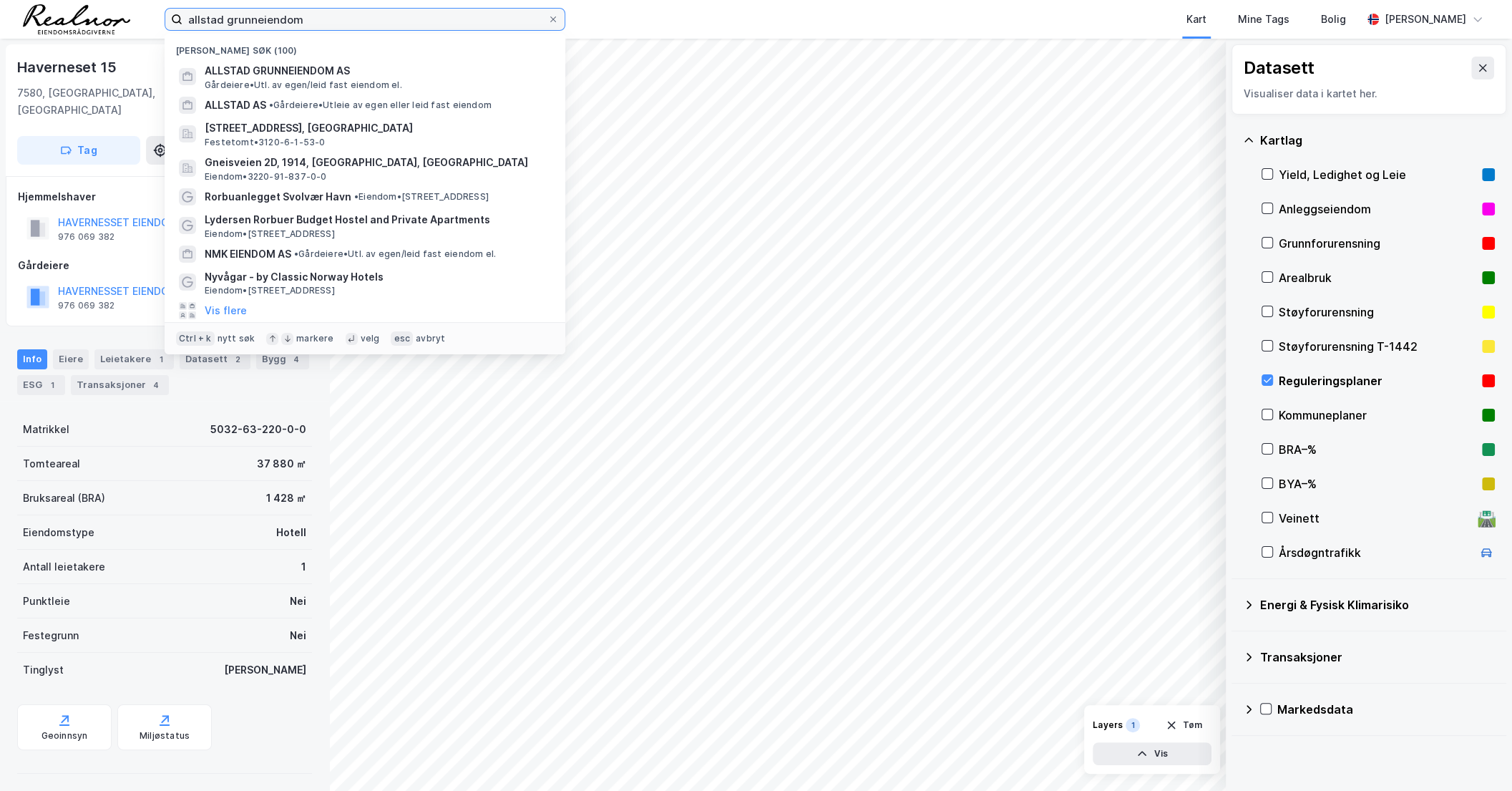
drag, startPoint x: 325, startPoint y: 22, endPoint x: 169, endPoint y: 21, distance: 156.0
click at [169, 21] on label "allstad grunneiendom" at bounding box center [365, 19] width 401 height 23
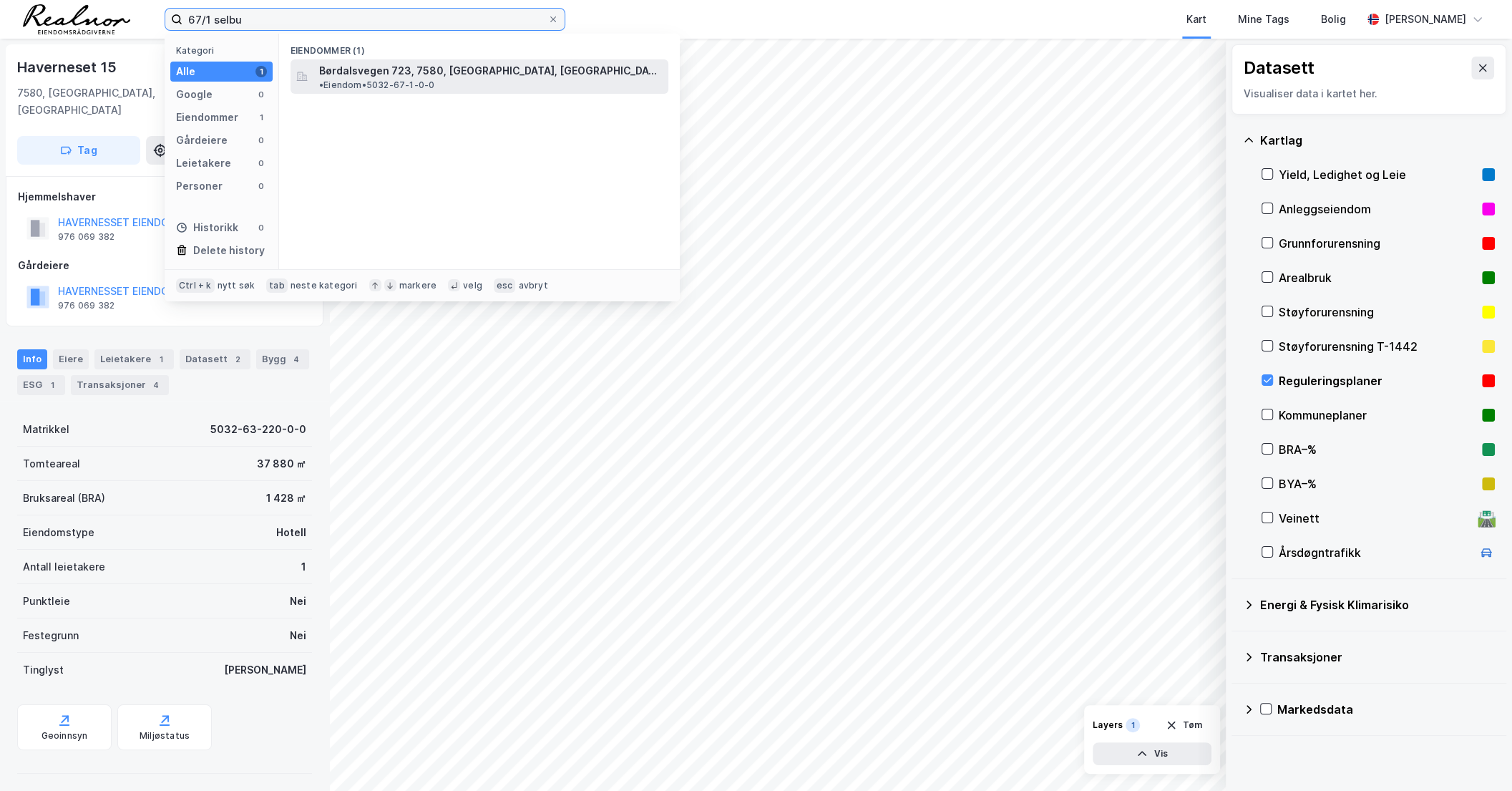
type input "67/1 selbu"
click at [435, 79] on span "• Eiendom • 5032-67-1-0-0" at bounding box center [377, 85] width 115 height 12
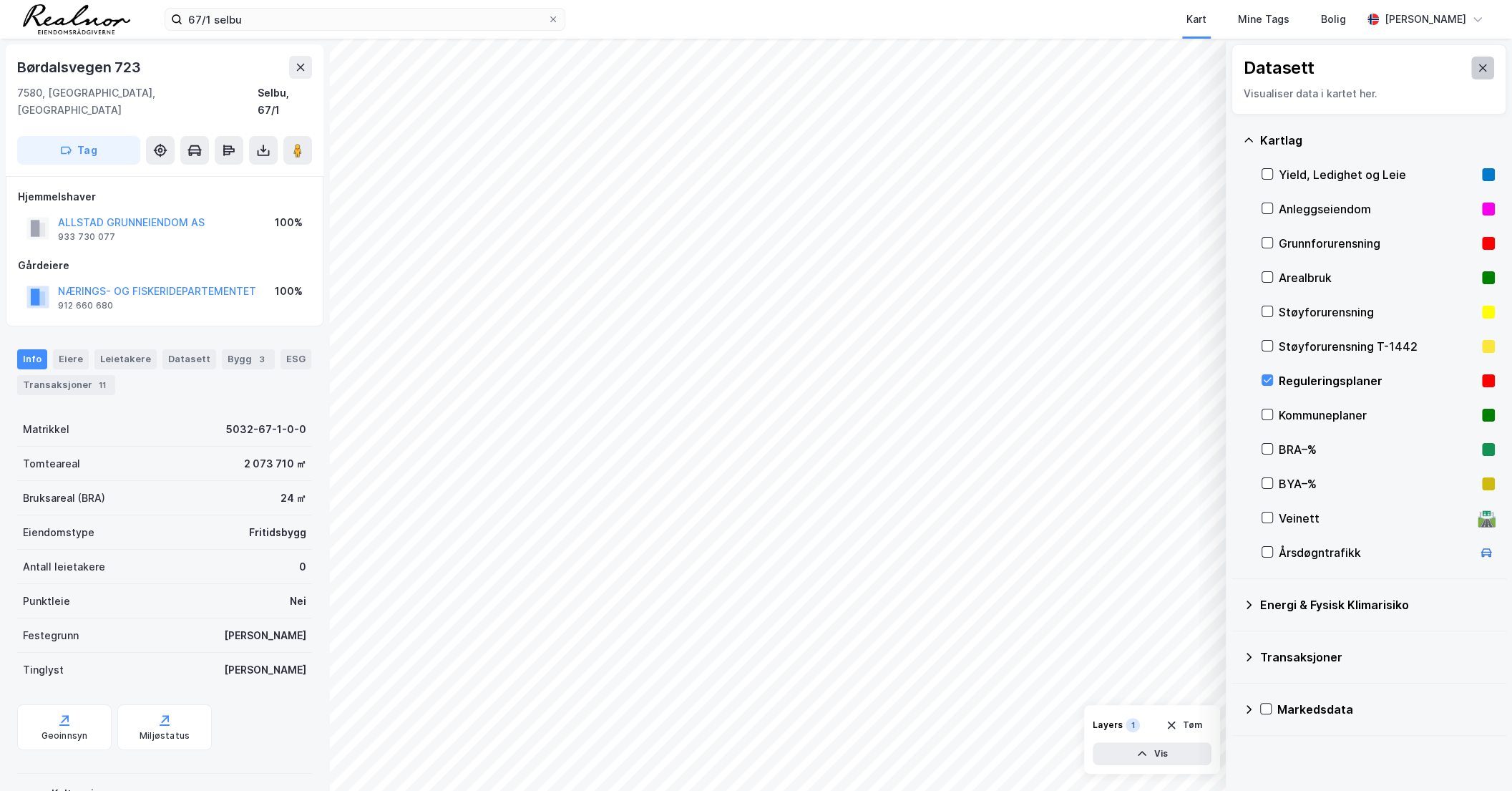
click at [1471, 64] on button at bounding box center [1482, 67] width 23 height 23
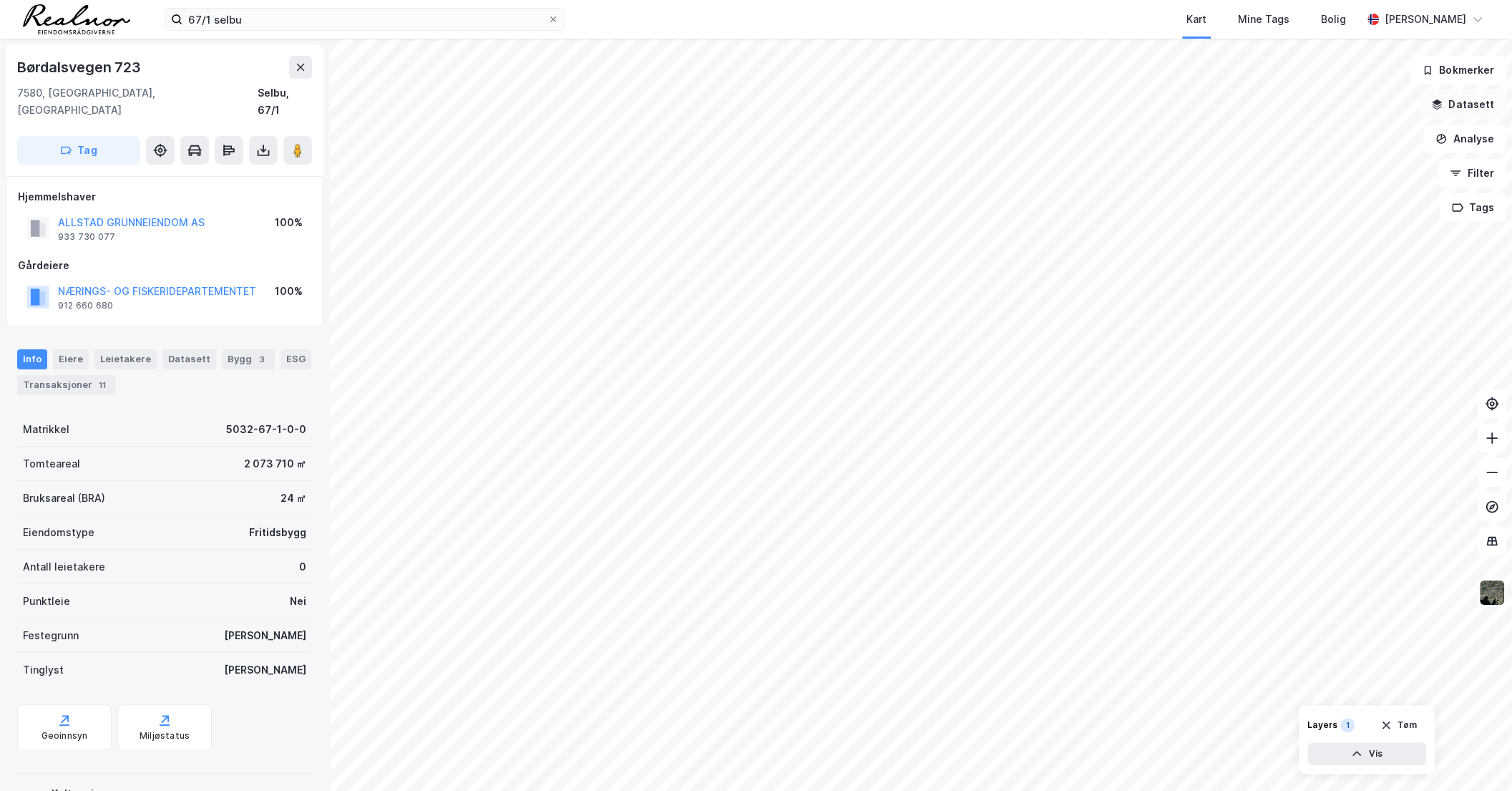
click at [1469, 112] on button "Datasett" at bounding box center [1463, 104] width 87 height 28
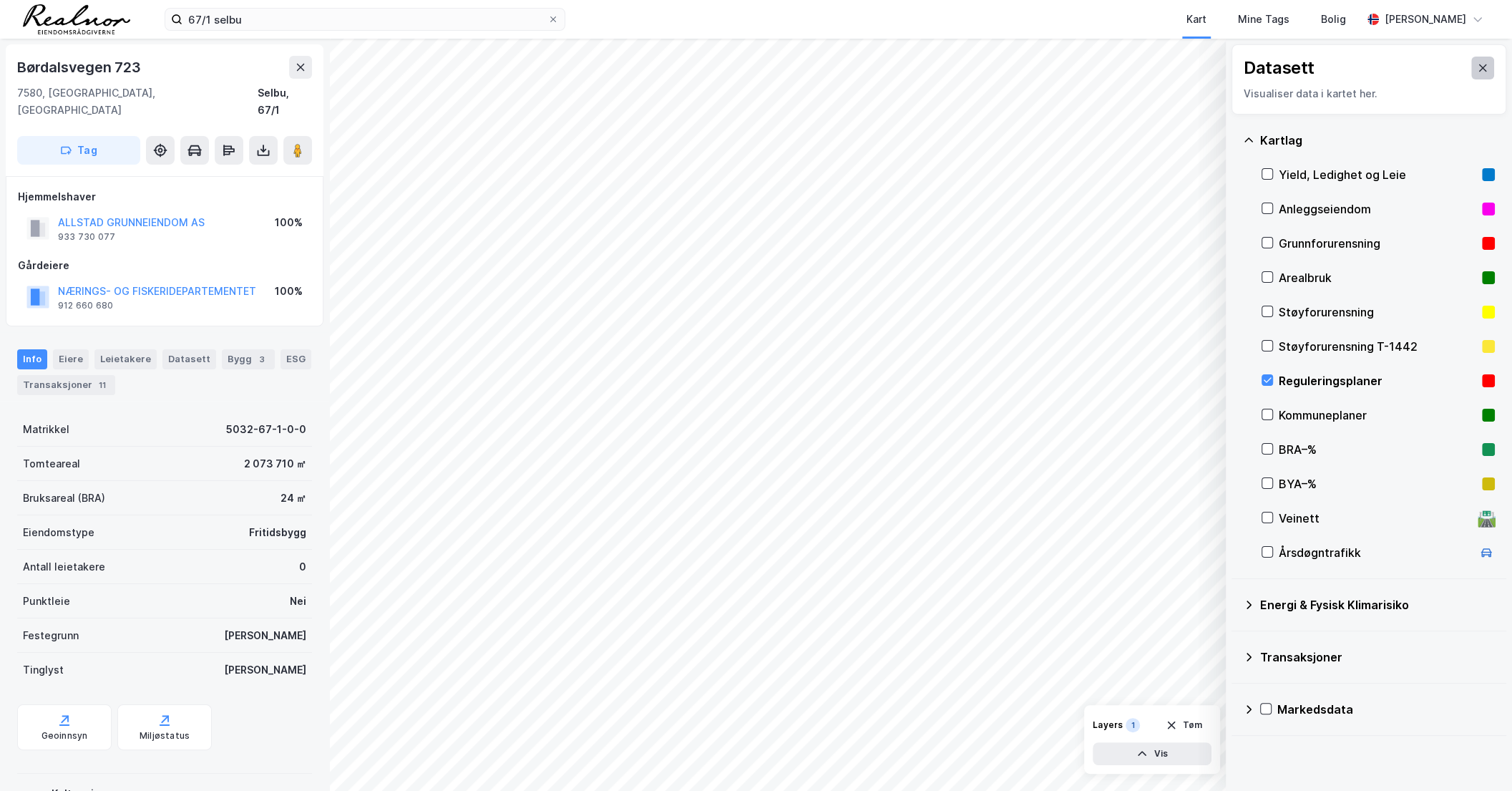
click at [1477, 68] on icon at bounding box center [1483, 67] width 12 height 12
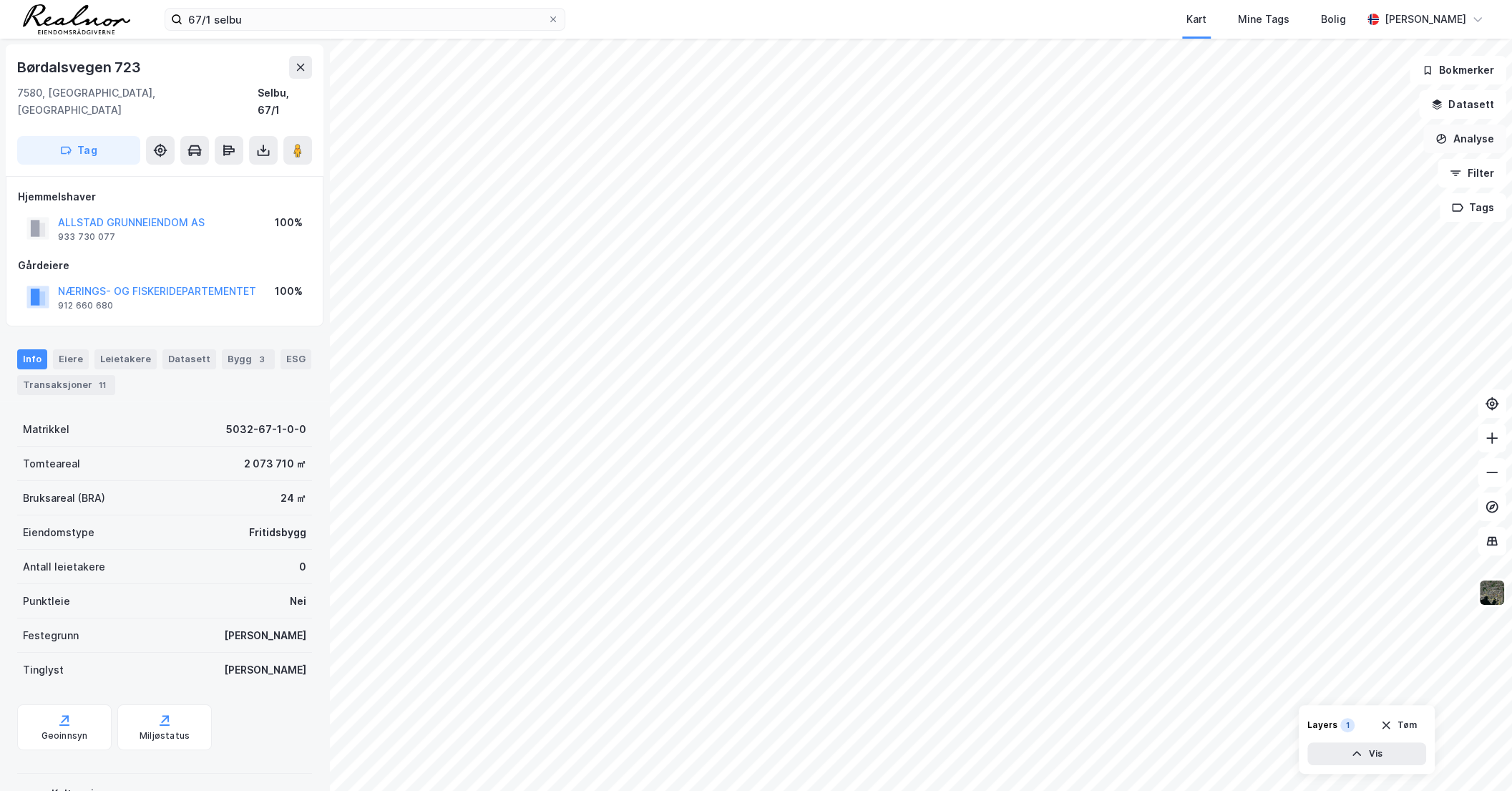
click at [1460, 129] on button "Analyse" at bounding box center [1465, 139] width 83 height 28
click at [1313, 142] on div "Mål avstand" at bounding box center [1340, 140] width 125 height 13
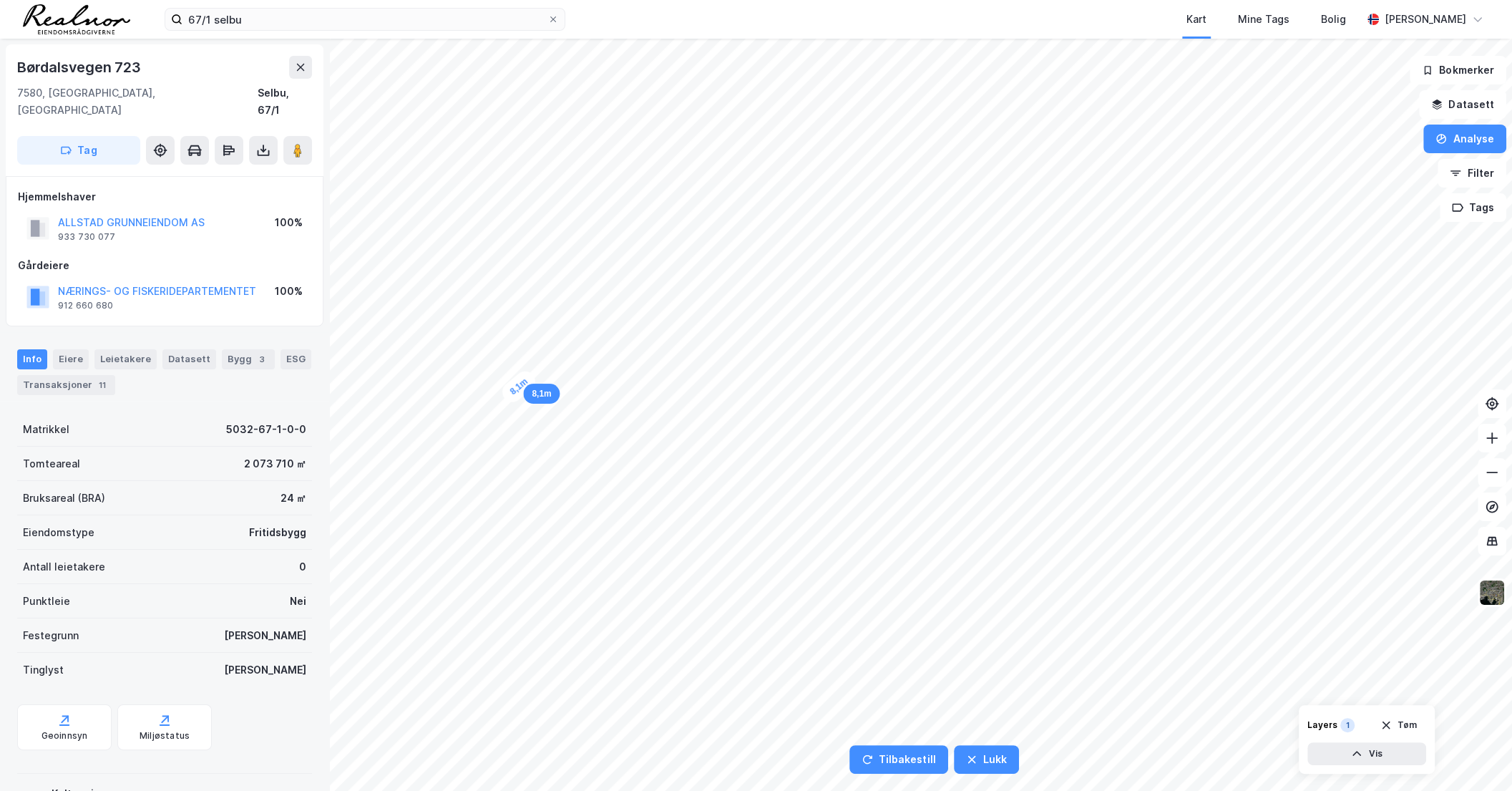
click at [530, 376] on div "8,1m" at bounding box center [519, 386] width 41 height 38
click at [523, 355] on div "7,3m" at bounding box center [526, 366] width 29 height 41
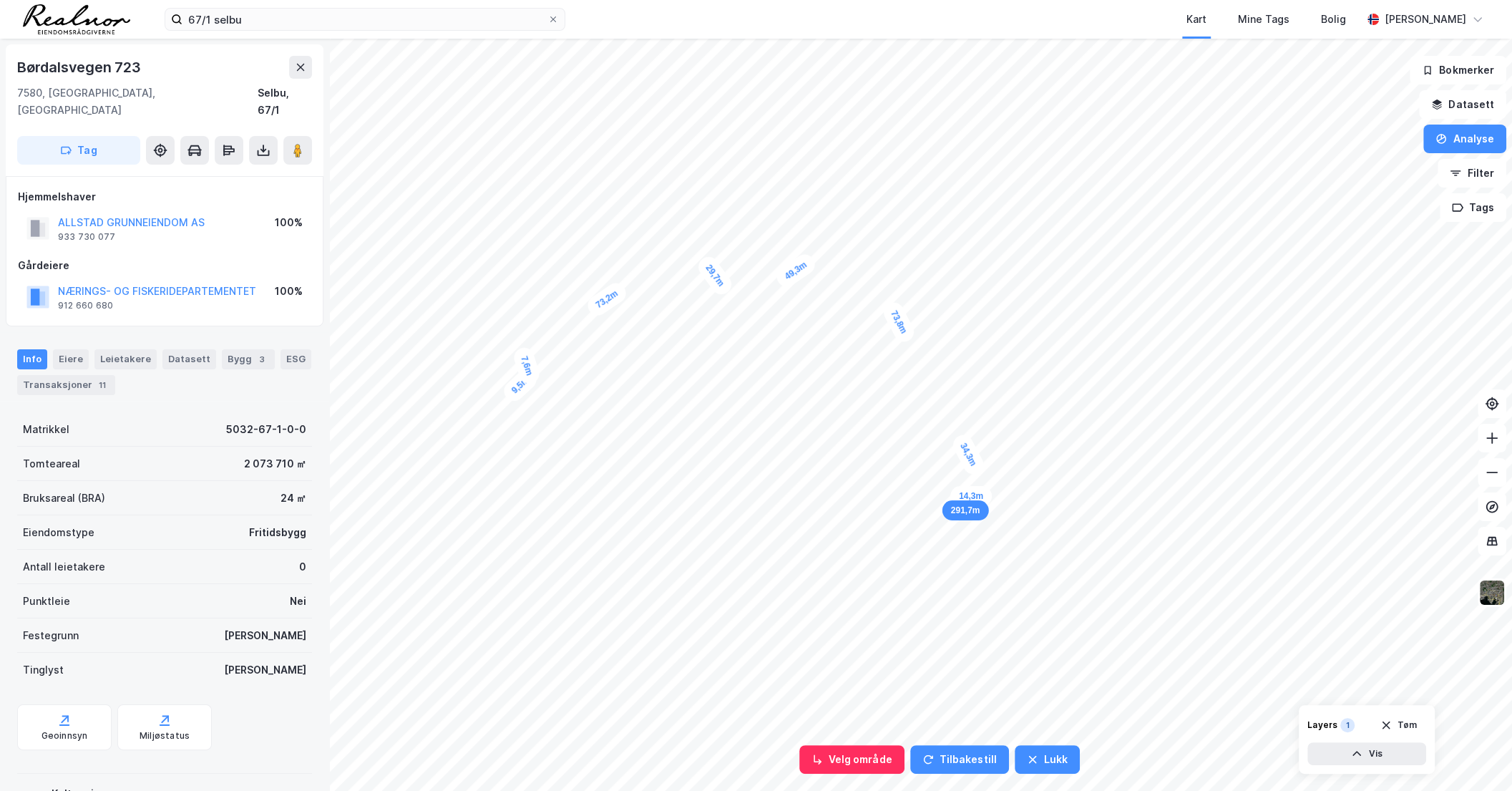
click at [945, 38] on div "9,5m 7,6m 73,2m 29,7m 49,3m 73,8m 34,3m 14,3m 291,7m" at bounding box center [756, 38] width 1512 height 0
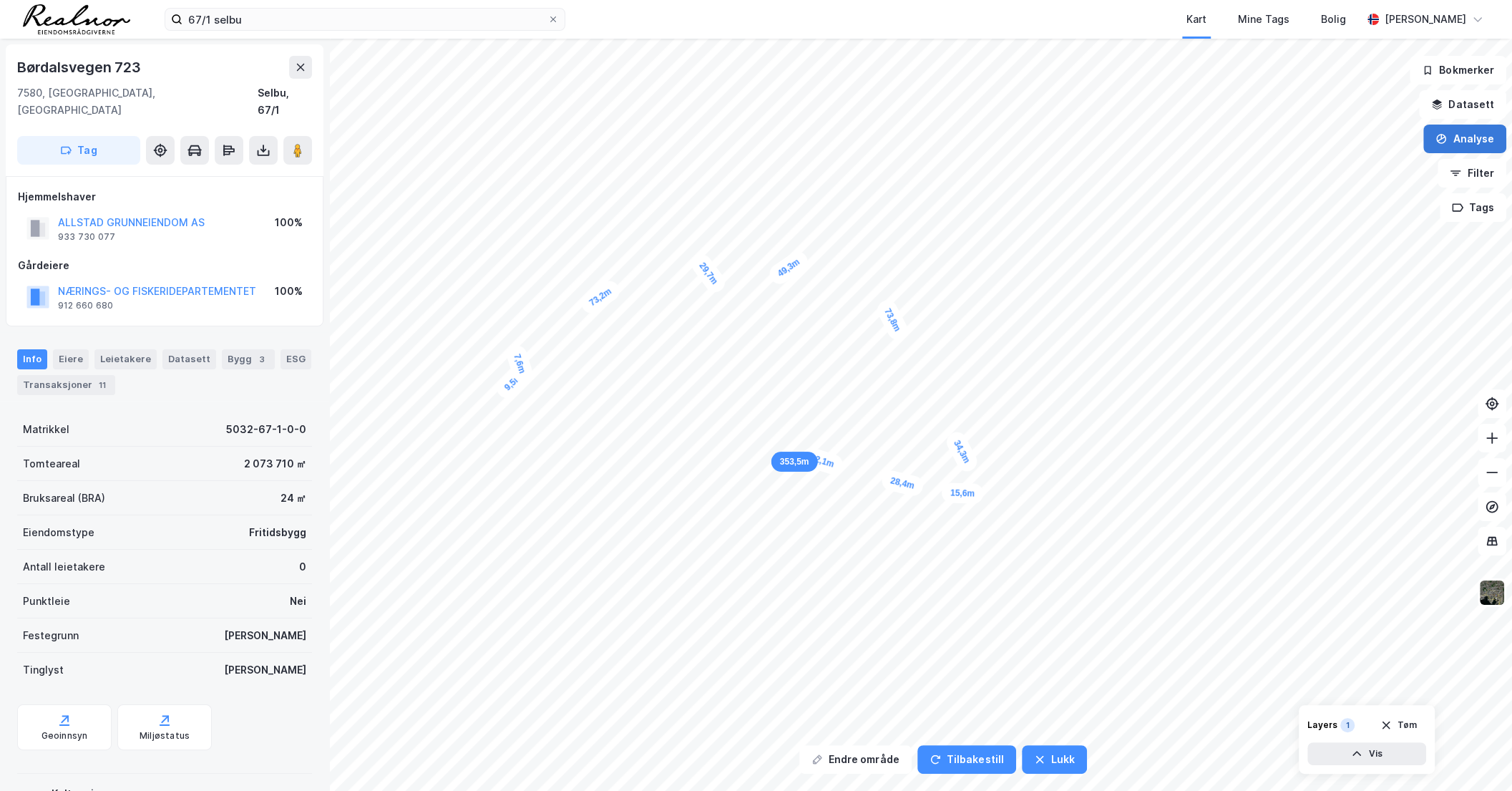
click at [1452, 140] on button "Analyse" at bounding box center [1465, 139] width 83 height 28
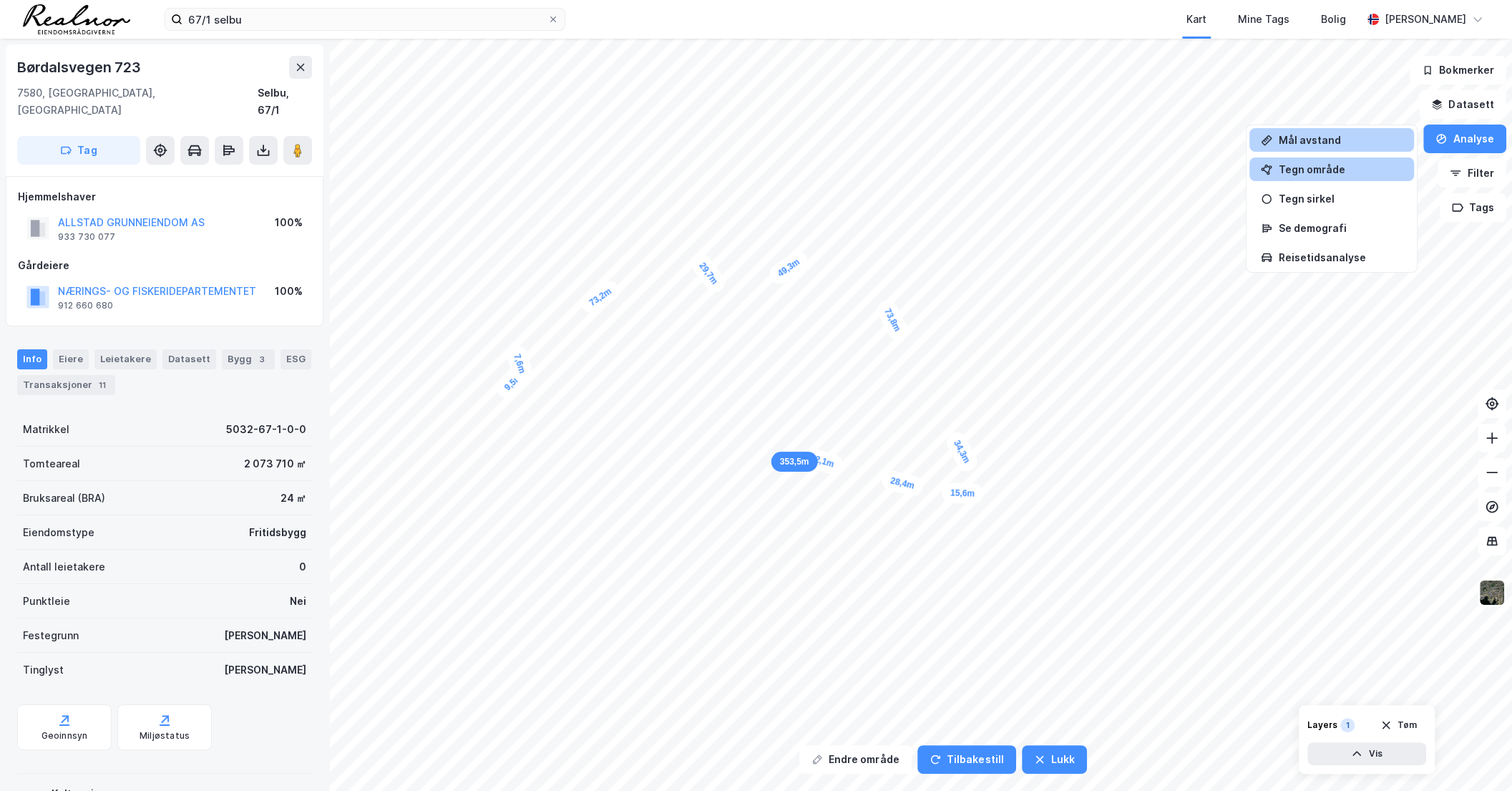
click at [1317, 174] on div "Tegn område" at bounding box center [1340, 170] width 125 height 13
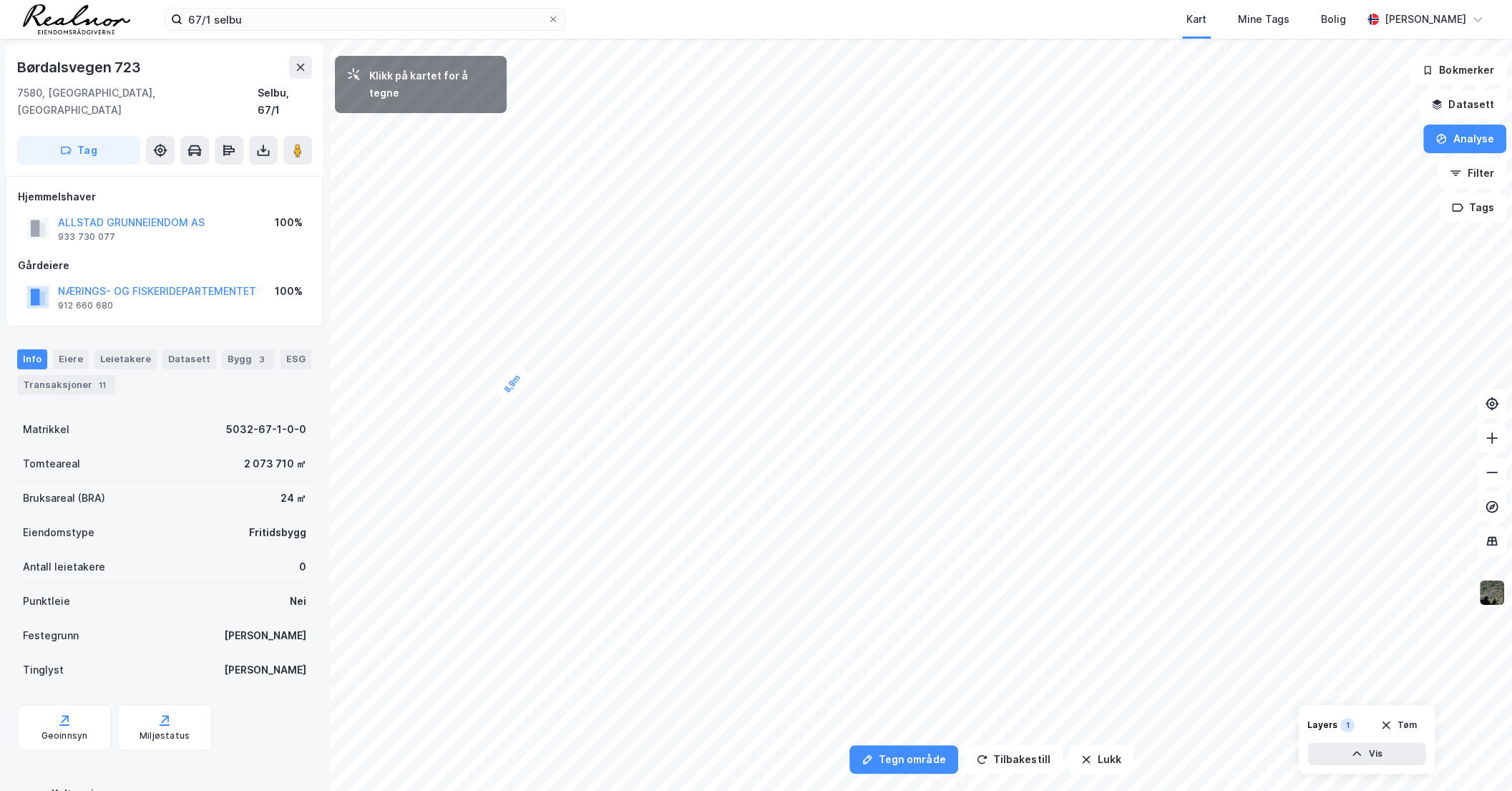
click at [521, 373] on div "8,9m" at bounding box center [512, 383] width 38 height 42
click at [522, 356] on div "14,1m" at bounding box center [513, 376] width 37 height 46
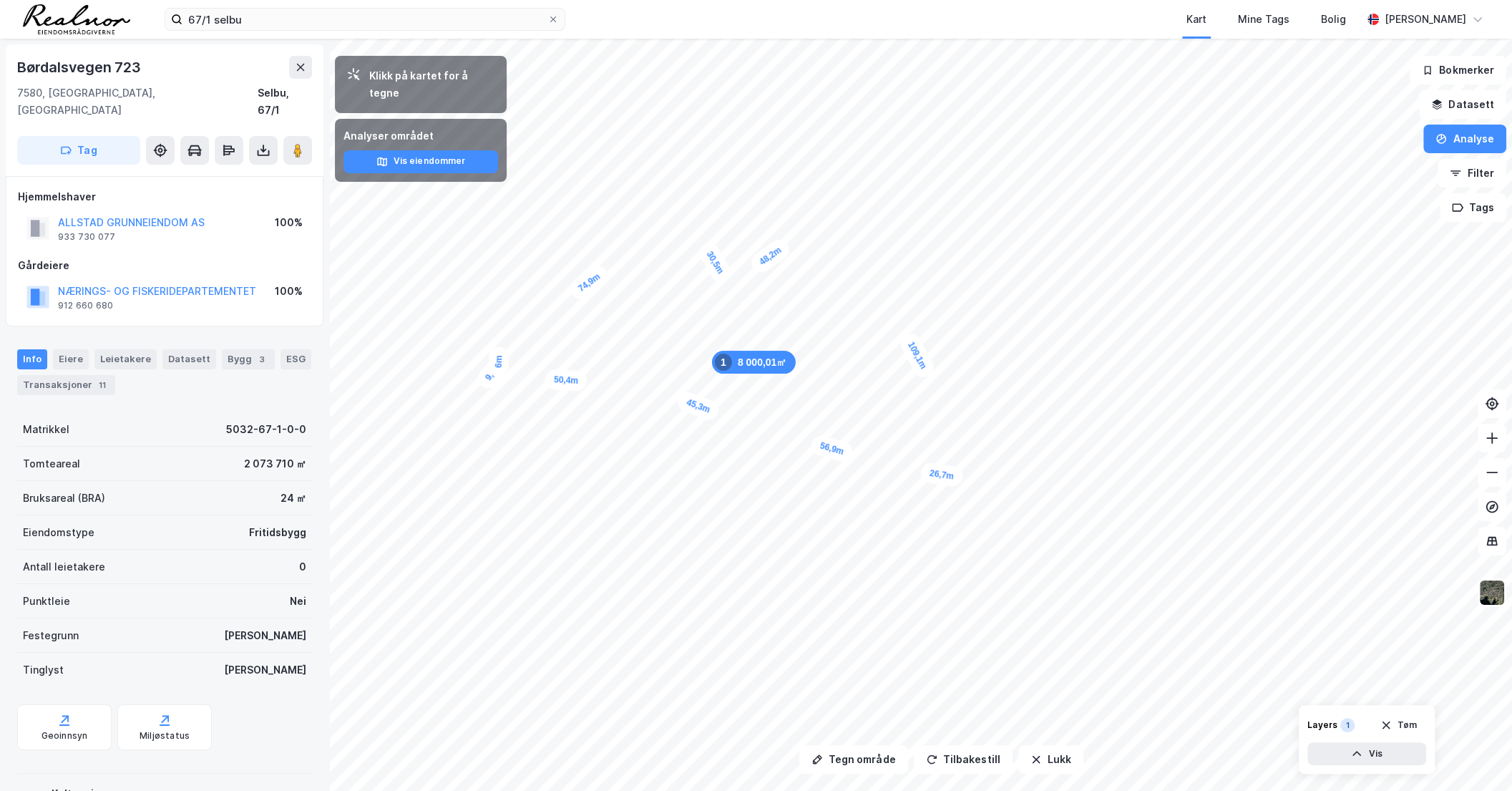
click at [1118, 1] on div "Kart Mine Tags Bolig" at bounding box center [998, 19] width 728 height 38
